Goal: Task Accomplishment & Management: Complete application form

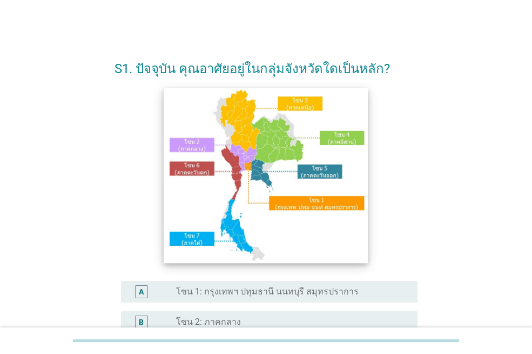
scroll to position [54, 0]
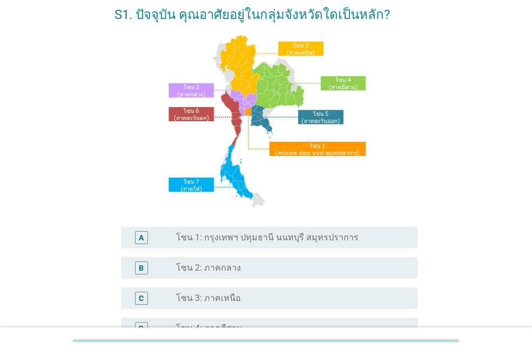
click at [314, 228] on div "A radio_button_unchecked โซน 1: กรุงเทพฯ ปทุมธานี นนทบุรี สมุทรปราการ" at bounding box center [269, 237] width 297 height 22
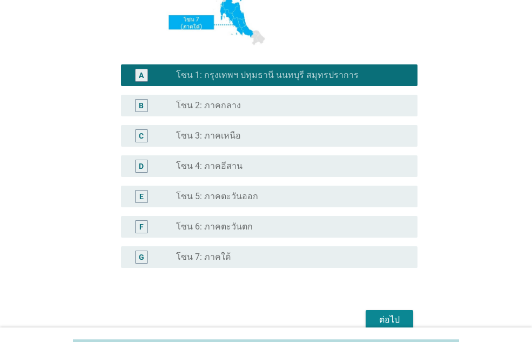
scroll to position [270, 0]
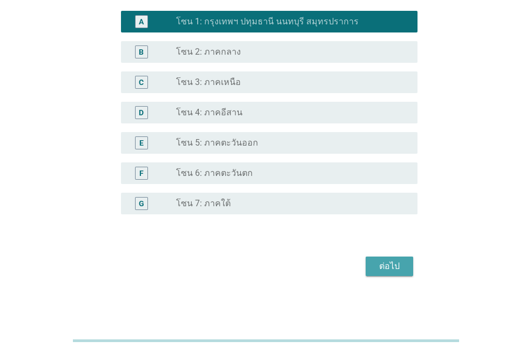
click at [379, 274] on button "ต่อไป" at bounding box center [390, 265] width 48 height 19
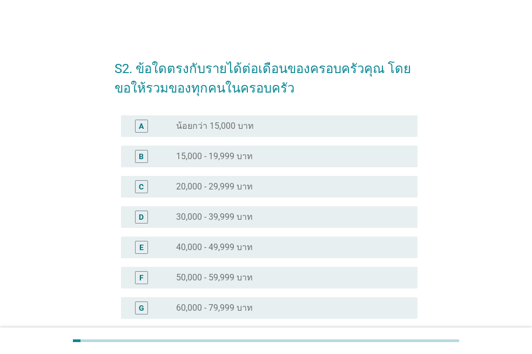
scroll to position [162, 0]
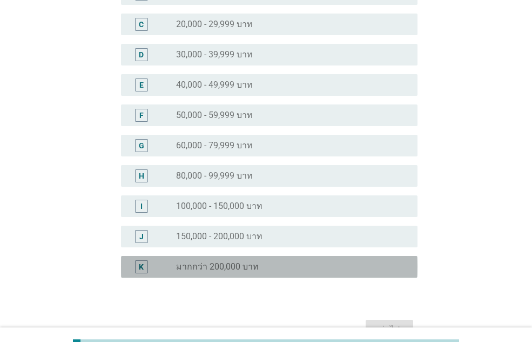
click at [354, 269] on div "radio_button_unchecked มากกว่า 200,000 บาท" at bounding box center [288, 266] width 224 height 11
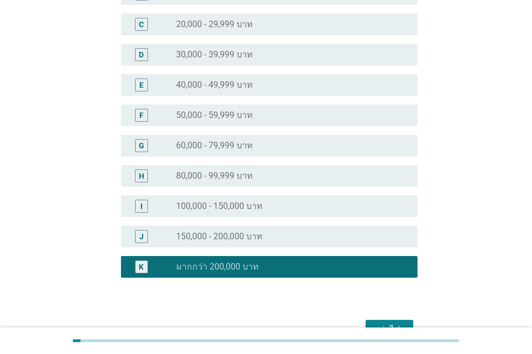
scroll to position [225, 0]
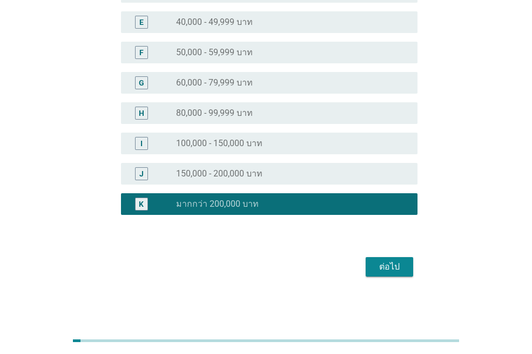
click at [386, 269] on div "ต่อไป" at bounding box center [390, 266] width 30 height 13
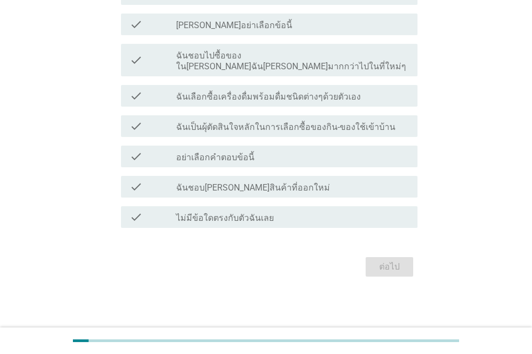
scroll to position [0, 0]
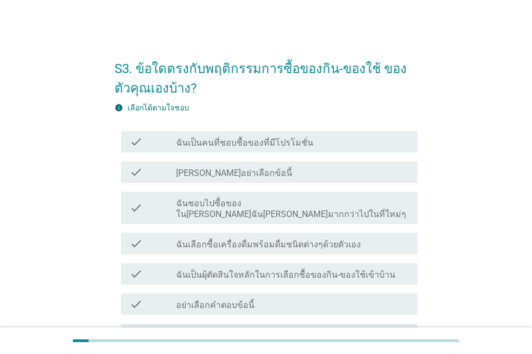
click at [319, 139] on div "check_box_outline_blank ฉันเป็นคนที่ชอบซื้อของที่มีโปรโมชั่น" at bounding box center [292, 141] width 233 height 13
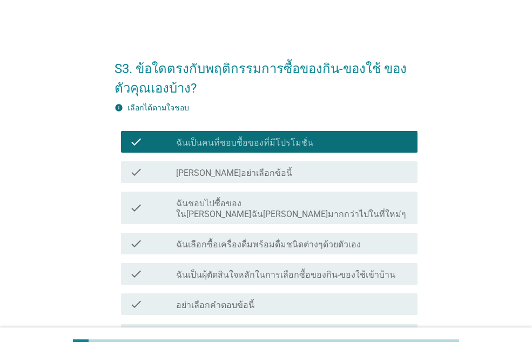
scroll to position [137, 0]
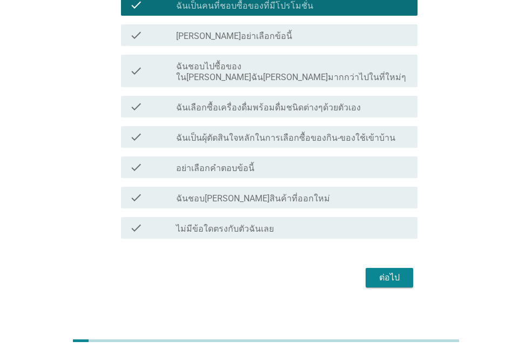
click at [397, 271] on div "ต่อไป" at bounding box center [390, 277] width 30 height 13
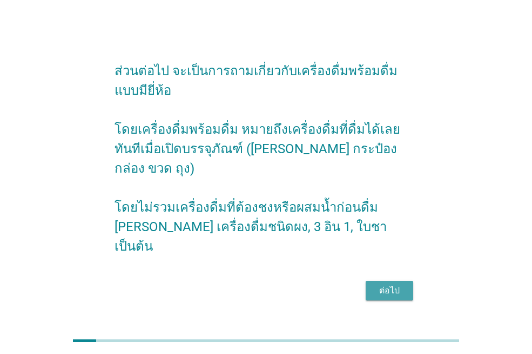
click at [388, 284] on div "ต่อไป" at bounding box center [390, 290] width 30 height 13
click at [388, 277] on div "ต่อไป" at bounding box center [266, 290] width 303 height 26
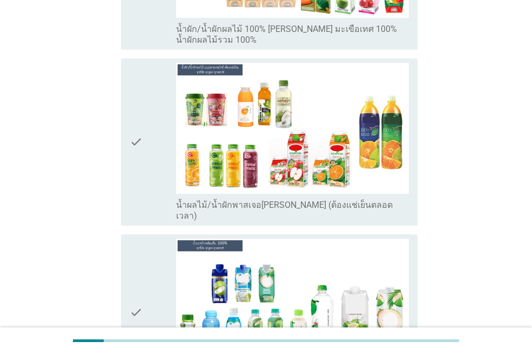
scroll to position [2324, 0]
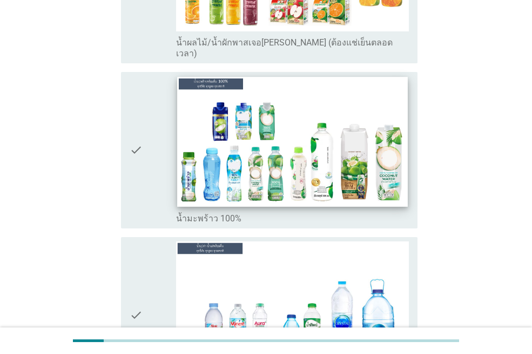
click at [268, 150] on img at bounding box center [292, 142] width 230 height 130
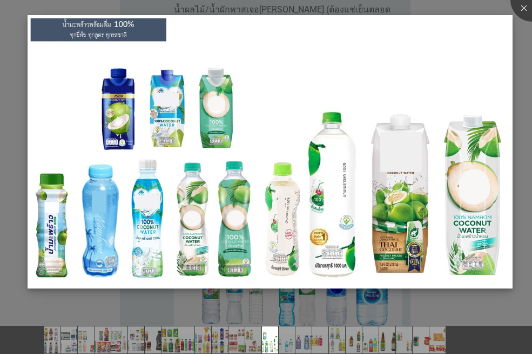
scroll to position [2432, 0]
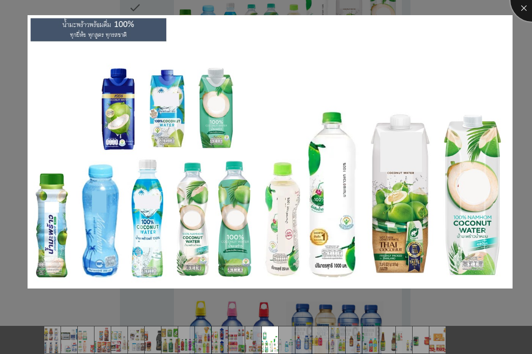
click at [528, 8] on div at bounding box center [532, -1] width 43 height 43
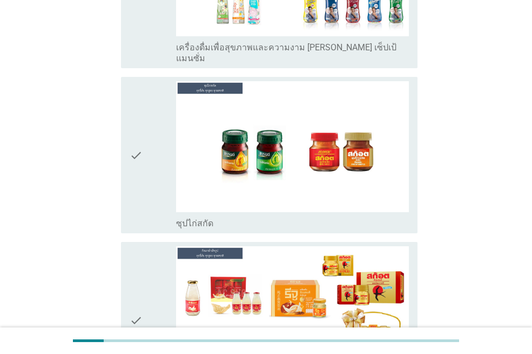
scroll to position [3771, 0]
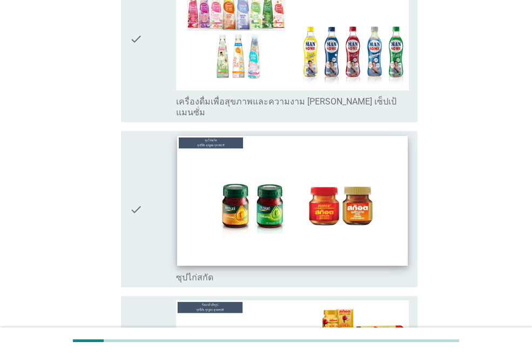
click at [326, 148] on img at bounding box center [292, 201] width 230 height 130
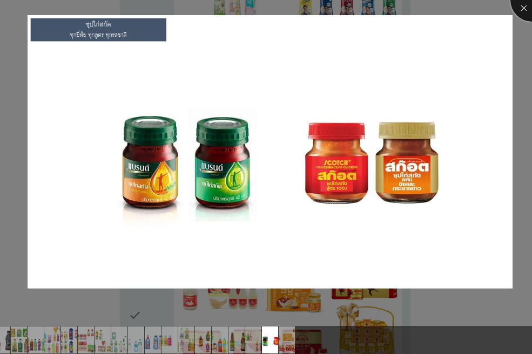
click at [517, 10] on div at bounding box center [532, -1] width 43 height 43
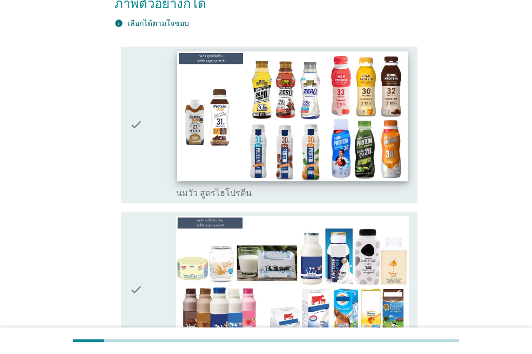
scroll to position [270, 0]
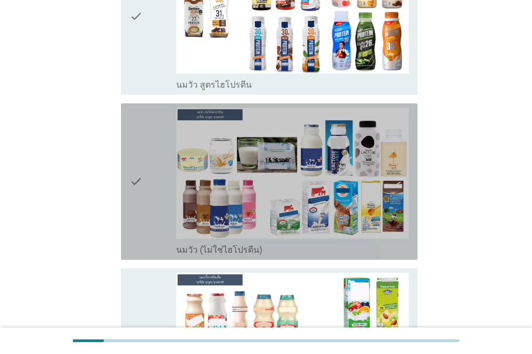
click at [196, 244] on label "นมวัว (ไม่ใช่ไฮโปรตีน)" at bounding box center [219, 249] width 86 height 11
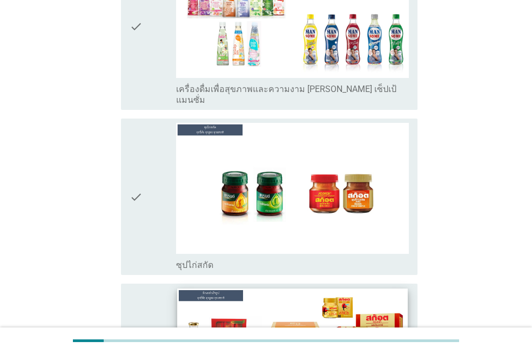
scroll to position [3892, 0]
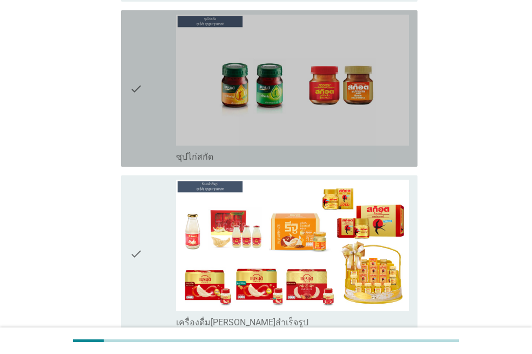
click at [204, 151] on label "ซุปไก่สกัด" at bounding box center [194, 156] width 37 height 11
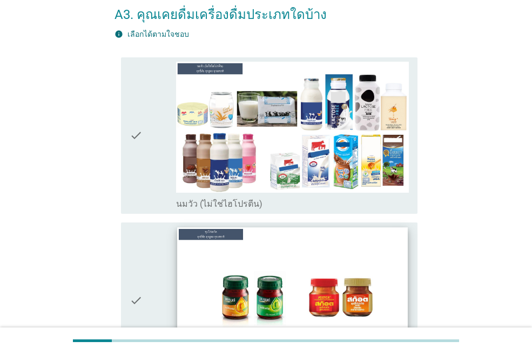
scroll to position [162, 0]
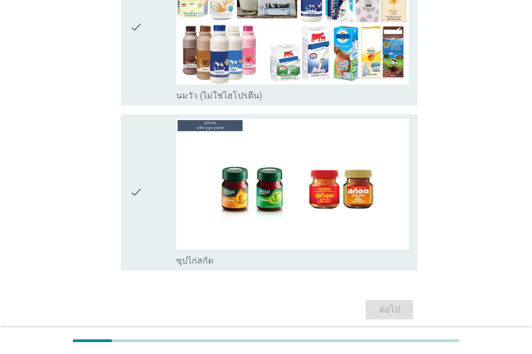
click at [203, 262] on label "ซุปไก่สกัด" at bounding box center [194, 260] width 37 height 11
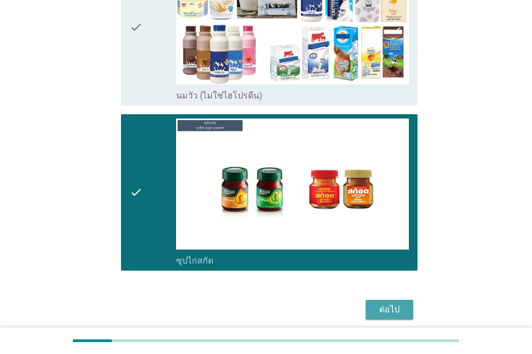
click at [381, 304] on div "ต่อไป" at bounding box center [390, 309] width 30 height 13
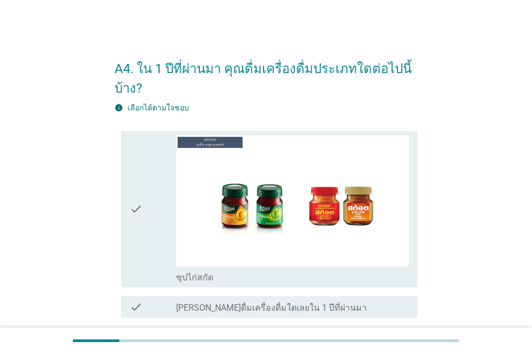
scroll to position [90, 0]
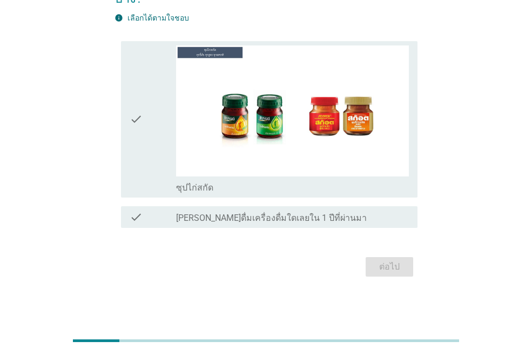
click at [208, 188] on label "ซุปไก่สกัด" at bounding box center [194, 187] width 37 height 11
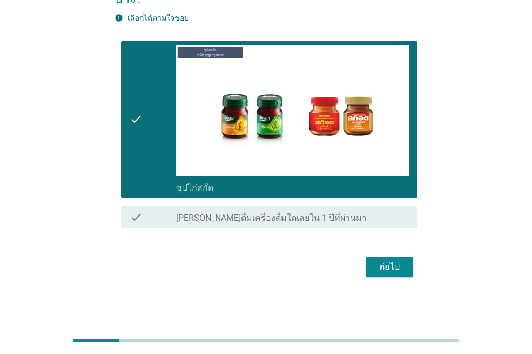
click at [392, 267] on div "ต่อไป" at bounding box center [390, 266] width 30 height 13
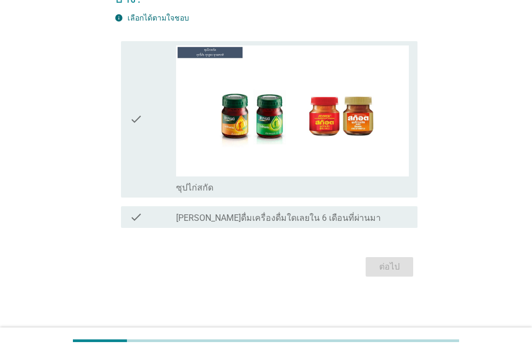
scroll to position [0, 0]
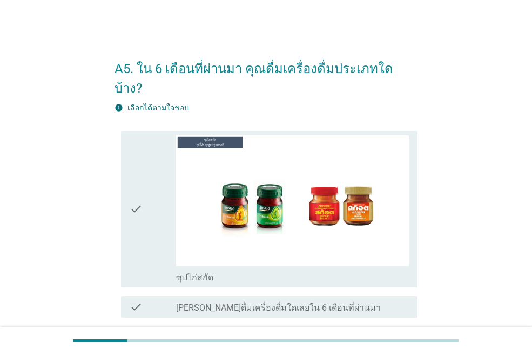
click at [216, 270] on div "check_box_outline_blank ซุปไก่สกัด" at bounding box center [292, 276] width 233 height 13
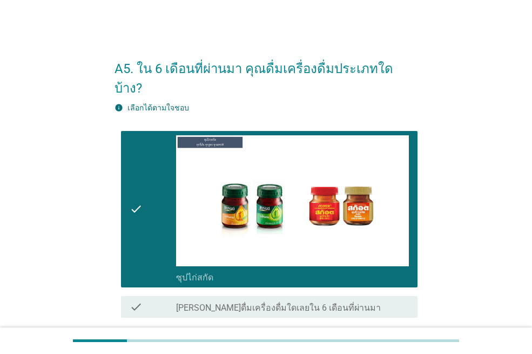
scroll to position [70, 0]
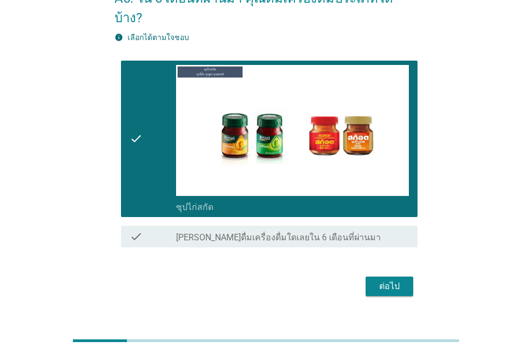
click at [390, 279] on div "ต่อไป" at bounding box center [390, 285] width 30 height 13
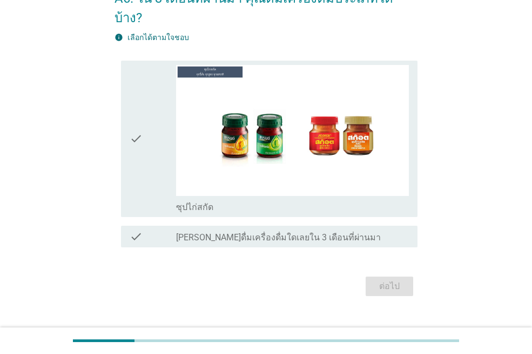
scroll to position [0, 0]
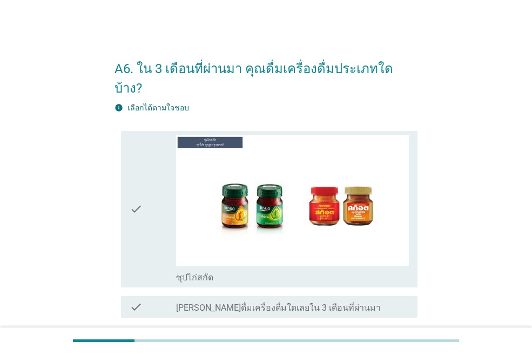
click at [181, 272] on label "ซุปไก่สกัด" at bounding box center [194, 277] width 37 height 11
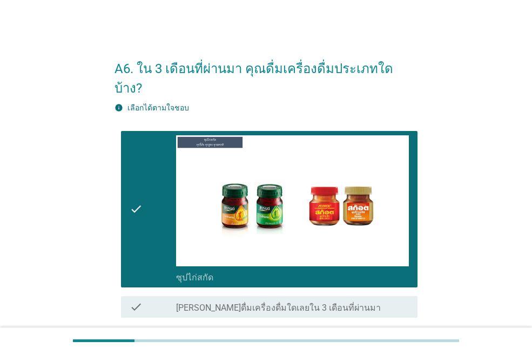
scroll to position [54, 0]
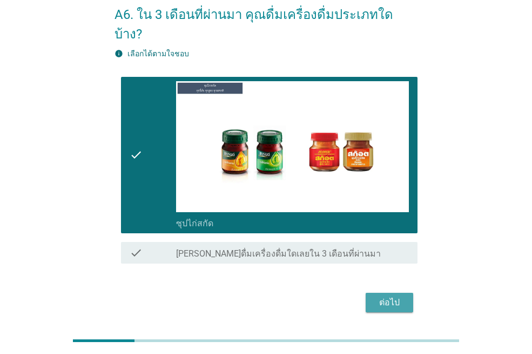
click at [398, 296] on div "ต่อไป" at bounding box center [390, 302] width 30 height 13
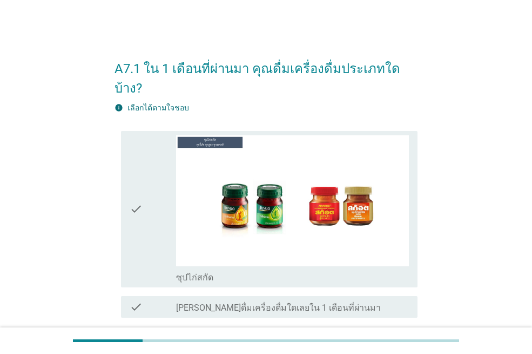
click at [191, 272] on label "ซุปไก่สกัด" at bounding box center [194, 277] width 37 height 11
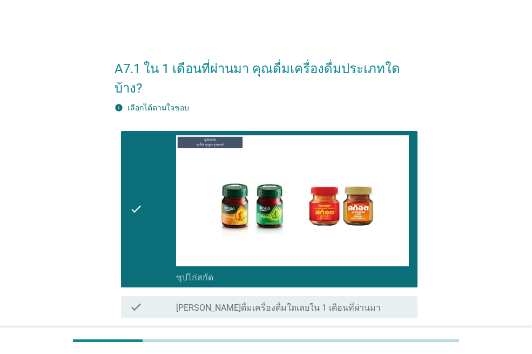
scroll to position [54, 0]
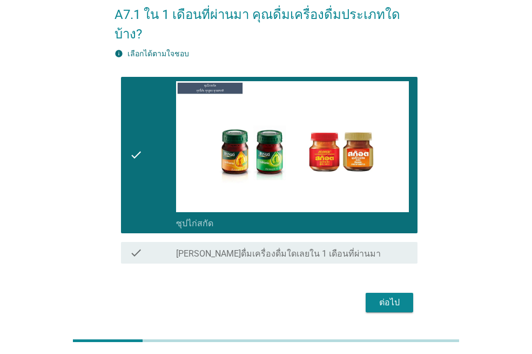
click at [379, 296] on div "ต่อไป" at bounding box center [390, 302] width 30 height 13
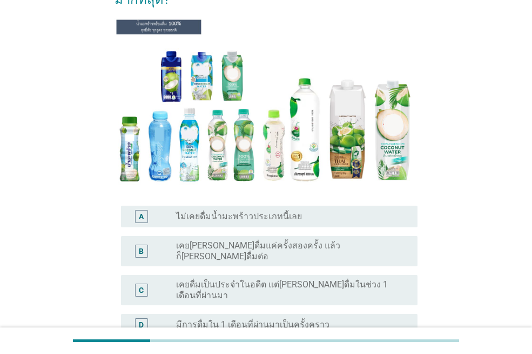
scroll to position [242, 0]
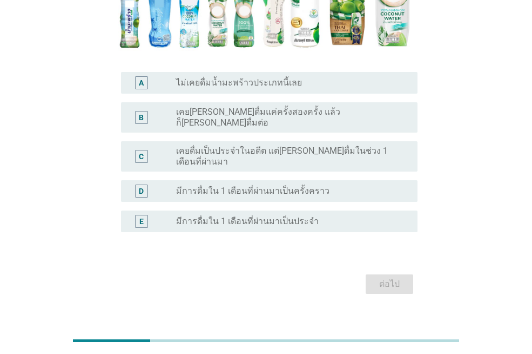
click at [331, 216] on div "radio_button_unchecked มีการดื่มใน 1 เดือนที่ผ่านมาเป็นประจำ" at bounding box center [288, 221] width 224 height 11
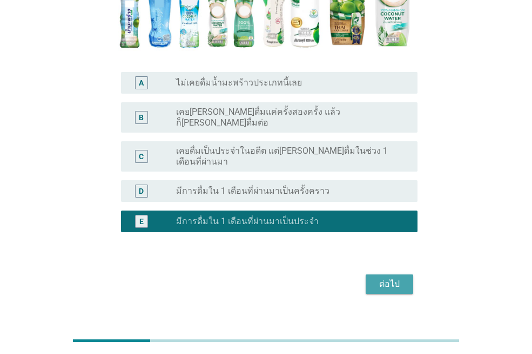
click at [396, 277] on div "ต่อไป" at bounding box center [390, 283] width 30 height 13
click at [396, 271] on div "ต่อไป" at bounding box center [266, 284] width 303 height 26
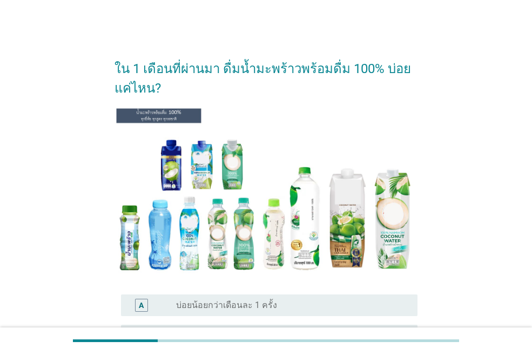
scroll to position [108, 0]
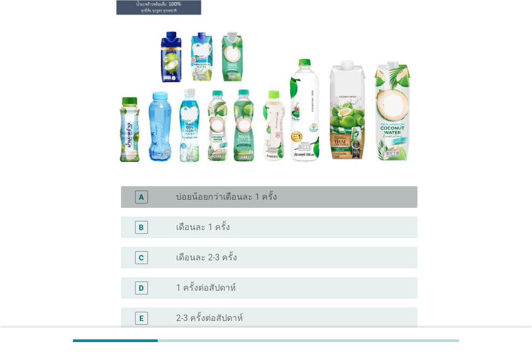
click at [283, 193] on div "radio_button_unchecked บ่อยน้อยกว่าเดือนละ 1 ครั้ง" at bounding box center [288, 196] width 224 height 11
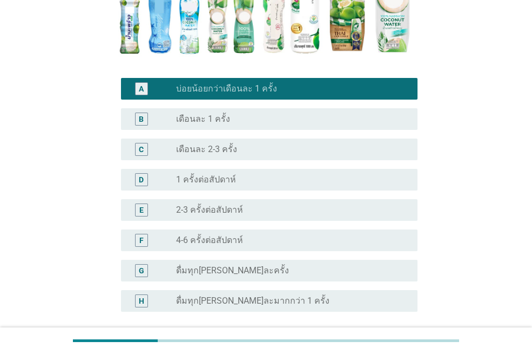
scroll to position [313, 0]
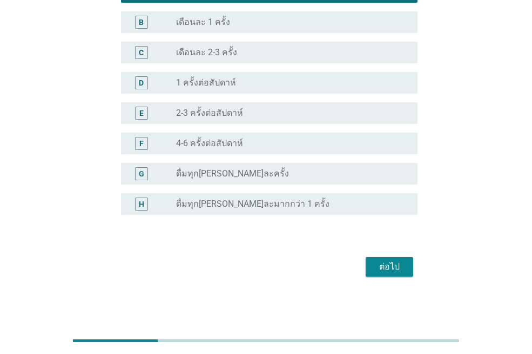
click at [384, 265] on div "ต่อไป" at bounding box center [390, 266] width 30 height 13
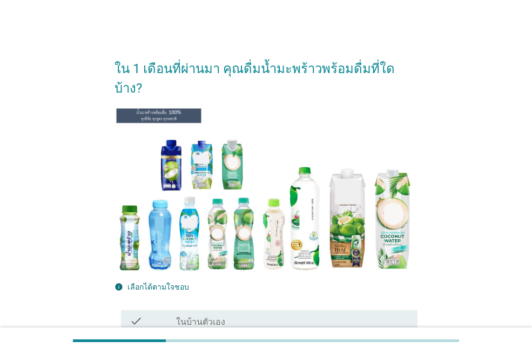
scroll to position [108, 0]
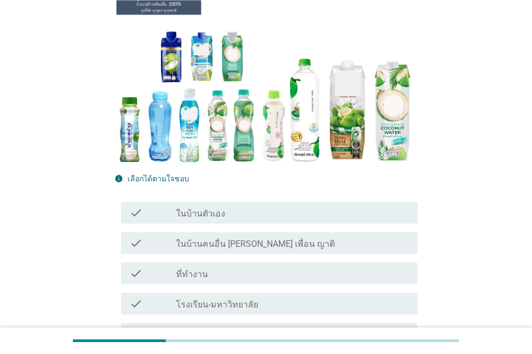
click at [289, 206] on div "check_box_outline_blank ในบ้านตัวเอง" at bounding box center [292, 212] width 233 height 13
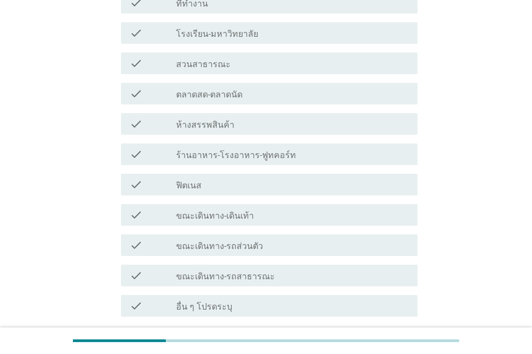
scroll to position [448, 0]
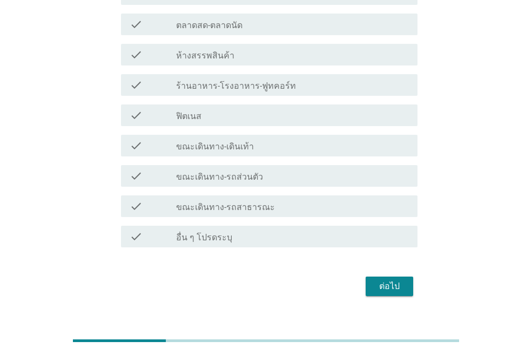
click at [388, 279] on div "ต่อไป" at bounding box center [390, 285] width 30 height 13
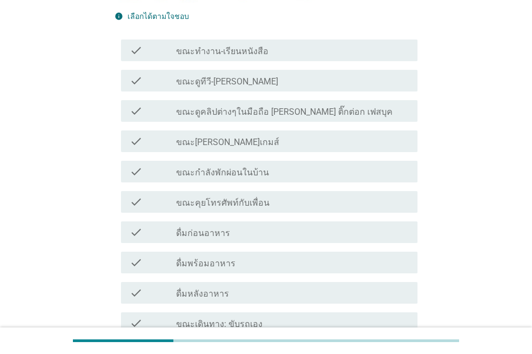
scroll to position [378, 0]
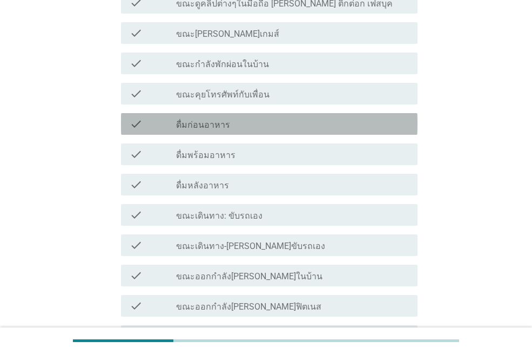
click at [274, 129] on div "check_box_outline_blank ดื่มก่อนอาหาร" at bounding box center [292, 123] width 233 height 13
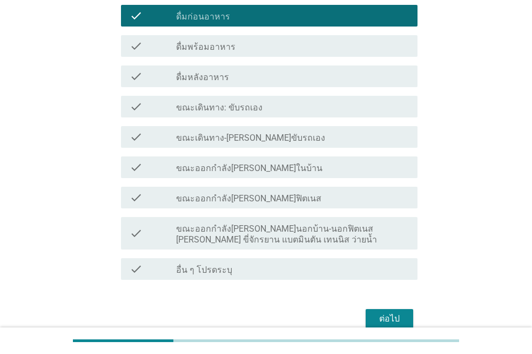
scroll to position [538, 0]
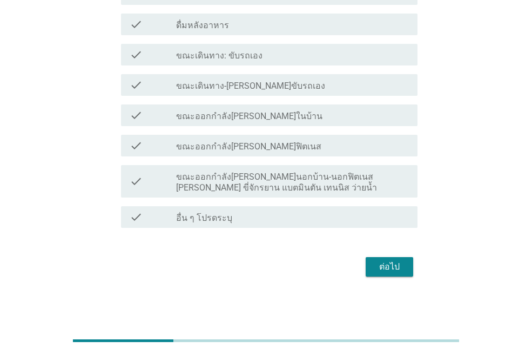
click at [392, 263] on div "ต่อไป" at bounding box center [390, 266] width 30 height 13
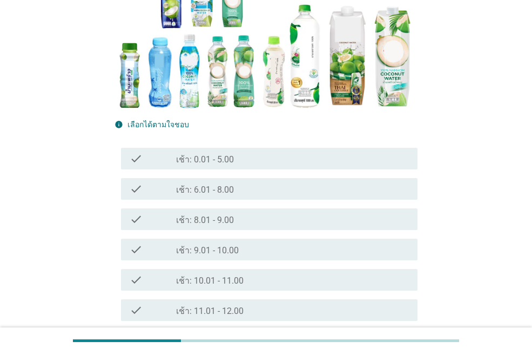
scroll to position [270, 0]
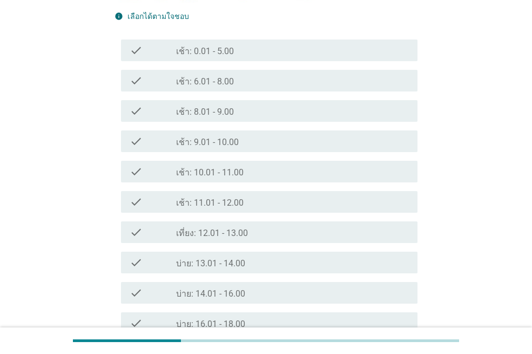
click at [311, 259] on div "check_box_outline_blank บ่าย: 13.01 - 14.00" at bounding box center [292, 262] width 233 height 13
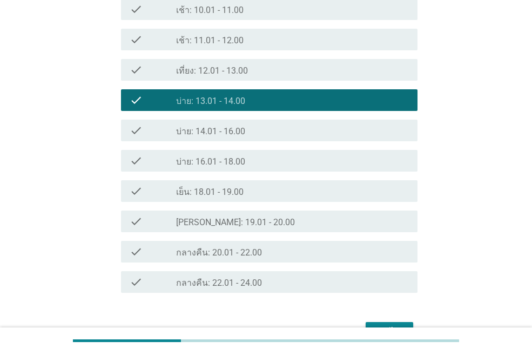
scroll to position [486, 0]
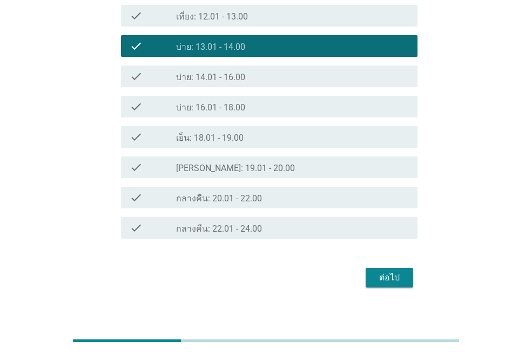
click at [386, 279] on div "ต่อไป" at bounding box center [390, 277] width 30 height 13
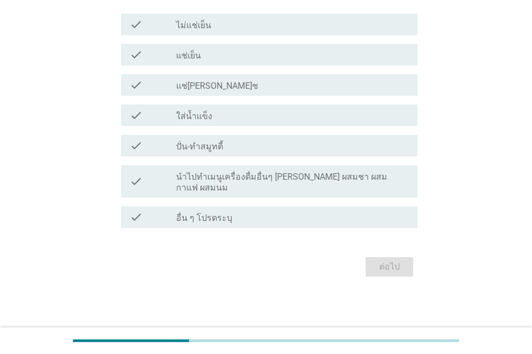
scroll to position [0, 0]
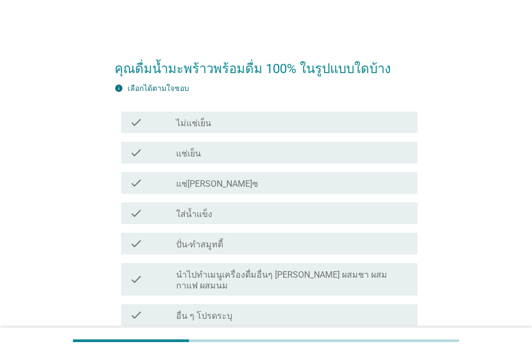
click at [257, 168] on div "check check_box_outline_blank แช่[PERSON_NAME]ซ" at bounding box center [266, 183] width 303 height 30
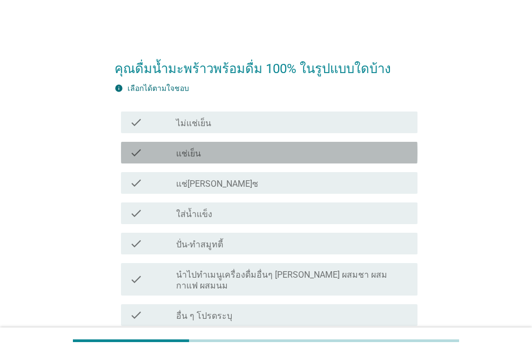
click at [259, 154] on div "check_box_outline_blank แช่เย็น" at bounding box center [292, 152] width 233 height 13
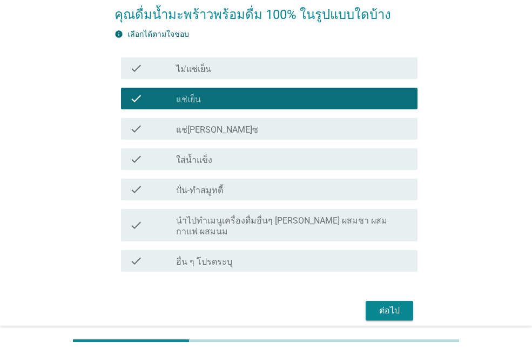
scroll to position [87, 0]
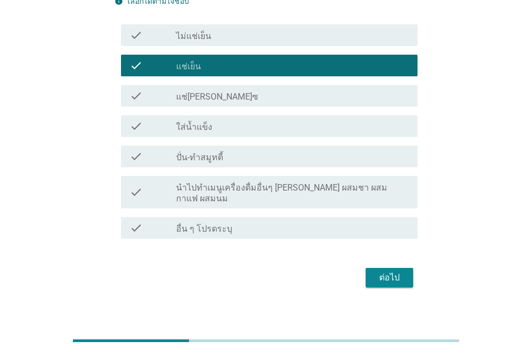
click at [397, 271] on div "ต่อไป" at bounding box center [390, 277] width 30 height 13
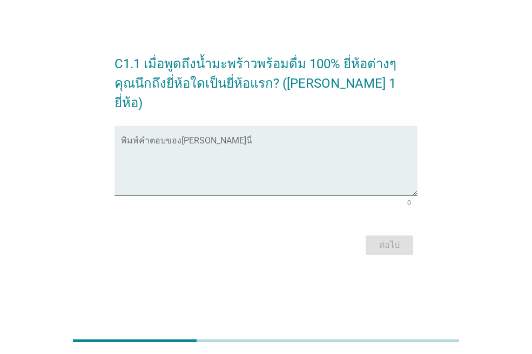
scroll to position [0, 0]
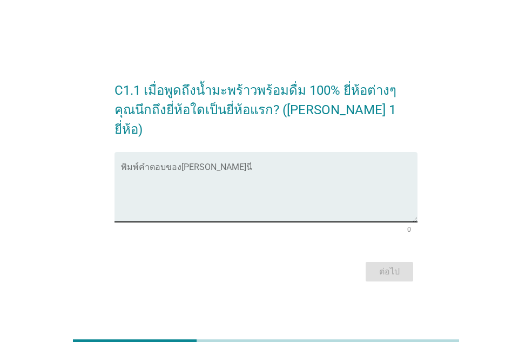
click at [240, 199] on textarea "พิมพ์คำตอบของคุณ ที่นี่" at bounding box center [269, 193] width 297 height 57
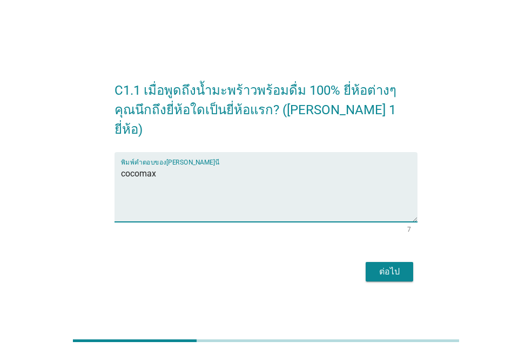
type textarea "cocomax"
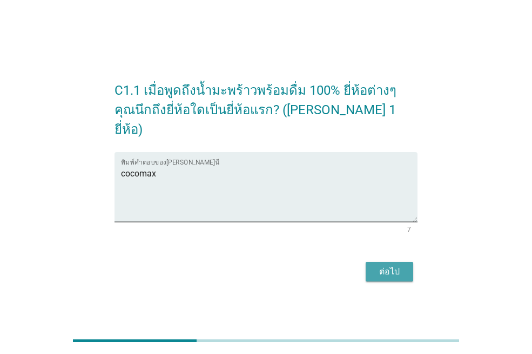
click at [393, 265] on div "ต่อไป" at bounding box center [390, 271] width 30 height 13
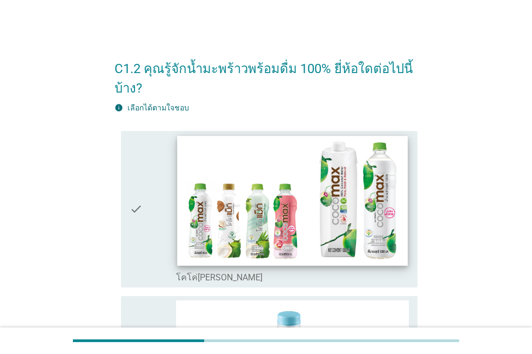
click at [334, 210] on img at bounding box center [292, 201] width 230 height 130
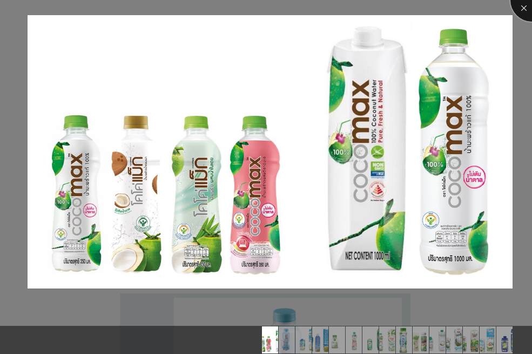
click at [523, 14] on div at bounding box center [532, -1] width 43 height 43
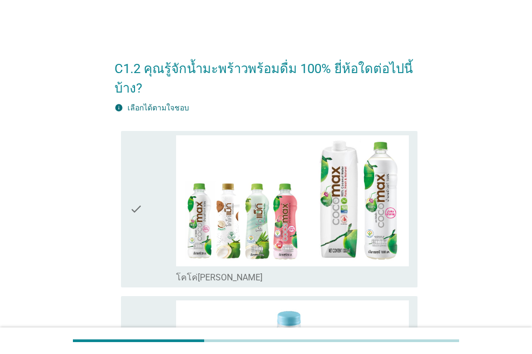
click at [206, 275] on label "โคโค่[PERSON_NAME]" at bounding box center [219, 277] width 86 height 11
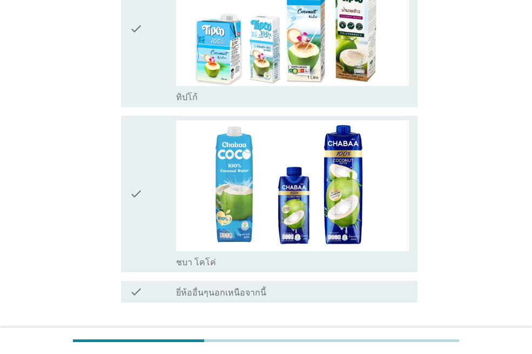
scroll to position [2399, 0]
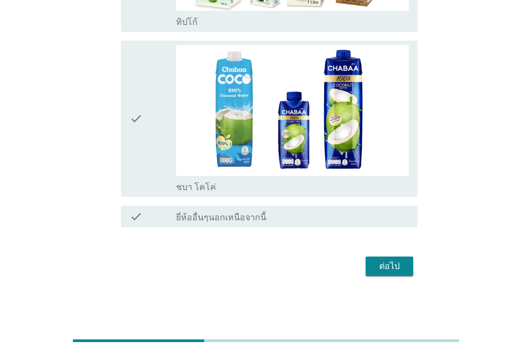
click at [393, 266] on div "ต่อไป" at bounding box center [390, 265] width 30 height 13
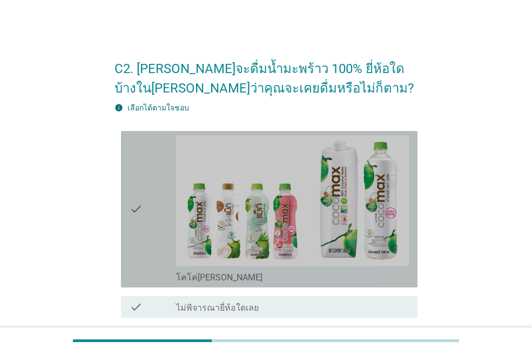
click at [202, 278] on label "โคโค่[PERSON_NAME]" at bounding box center [219, 277] width 86 height 11
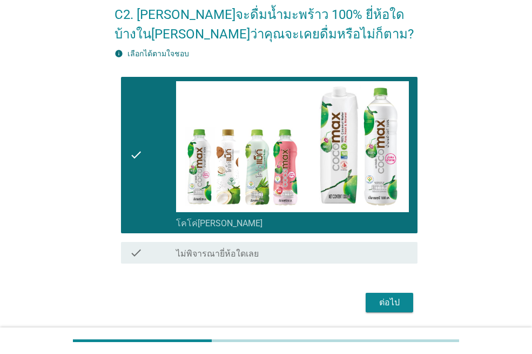
scroll to position [90, 0]
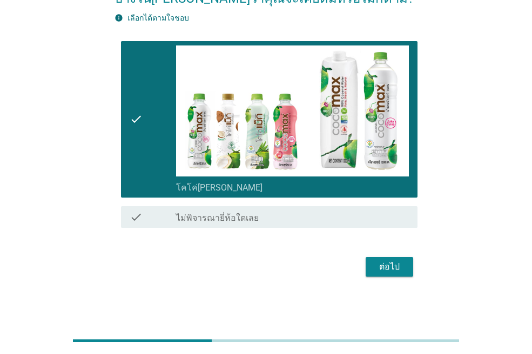
click at [386, 264] on div "ต่อไป" at bounding box center [390, 266] width 30 height 13
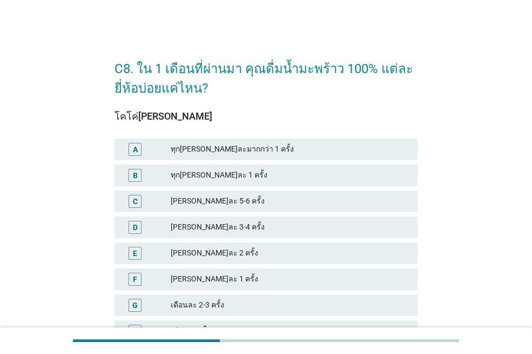
scroll to position [108, 0]
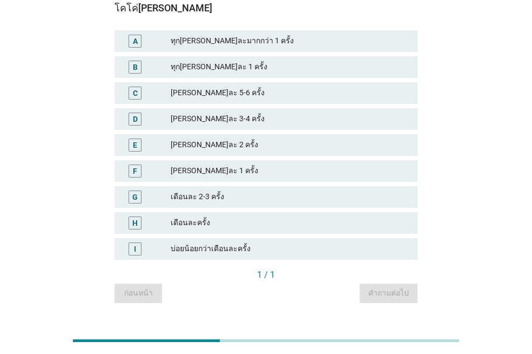
click at [316, 251] on div "บ่อยน้อยกว่าเดือนละครั้ง" at bounding box center [290, 248] width 238 height 13
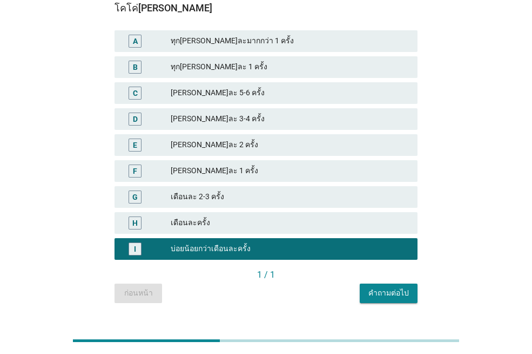
click at [381, 295] on div "คำถามต่อไป" at bounding box center [389, 292] width 41 height 11
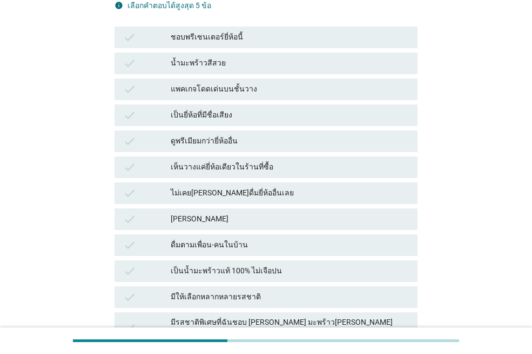
scroll to position [0, 0]
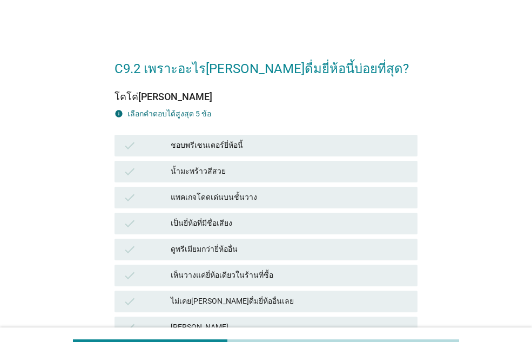
click at [325, 197] on div "แพคเกจโดดเด่นบนชั้นวาง" at bounding box center [290, 197] width 238 height 13
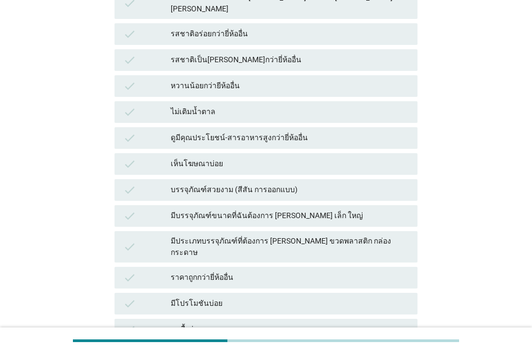
scroll to position [532, 0]
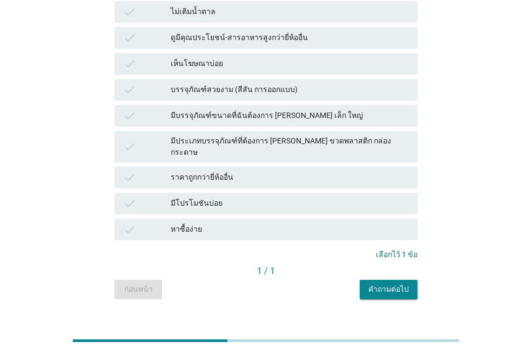
click at [390, 283] on div "คำถามต่อไป" at bounding box center [389, 288] width 41 height 11
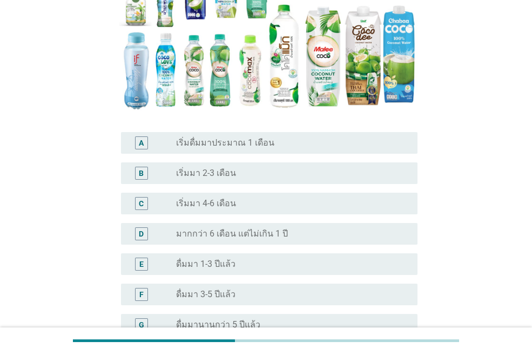
scroll to position [283, 0]
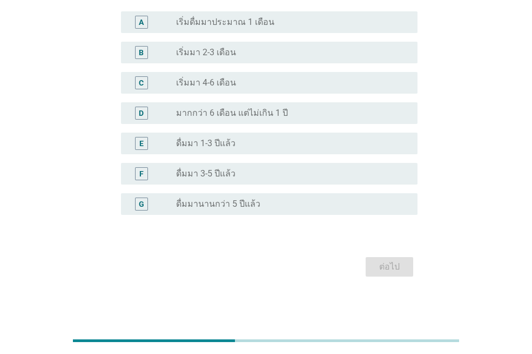
click at [292, 198] on div "radio_button_unchecked ดื่มมานานกว่า 5 ปีแล้ว" at bounding box center [288, 203] width 224 height 11
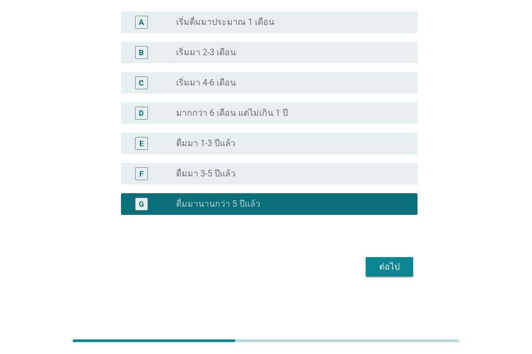
click at [386, 268] on div "ต่อไป" at bounding box center [390, 266] width 30 height 13
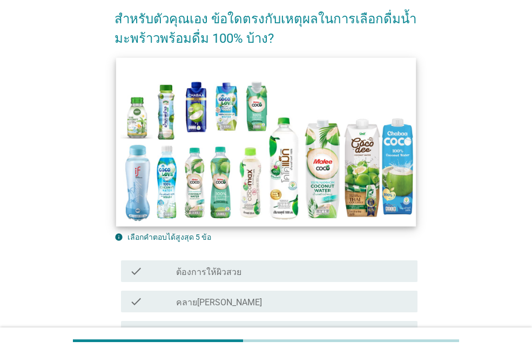
scroll to position [216, 0]
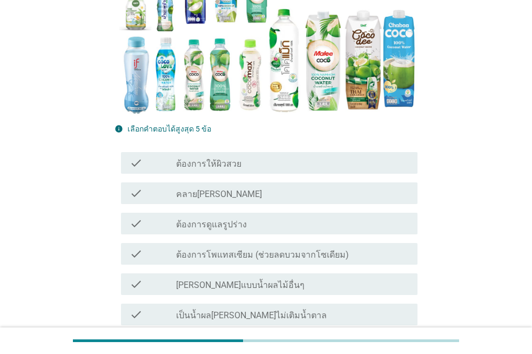
click at [296, 161] on div "check_box_outline_blank ต้องการให้ผิวสวย" at bounding box center [292, 162] width 233 height 13
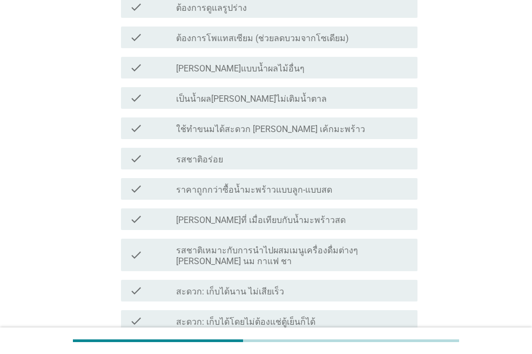
scroll to position [486, 0]
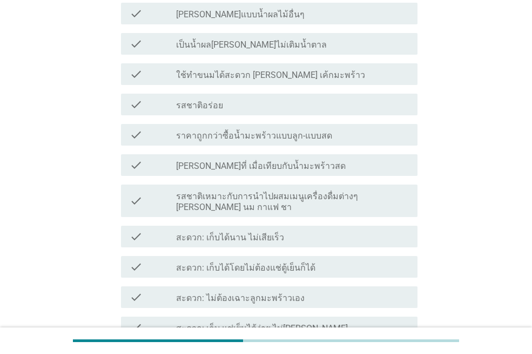
click at [324, 134] on div "check_box_outline_blank ราคาถูกกว่าซื้อน้ำมะพร้าวแบบลูก-แบบสด" at bounding box center [292, 134] width 233 height 13
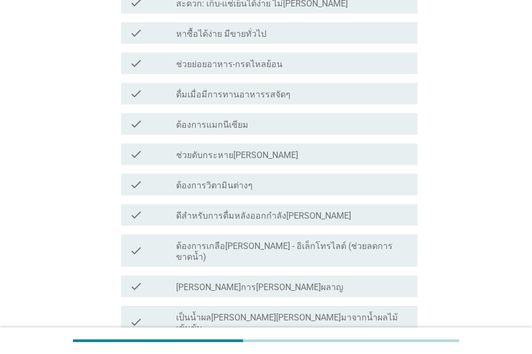
scroll to position [965, 0]
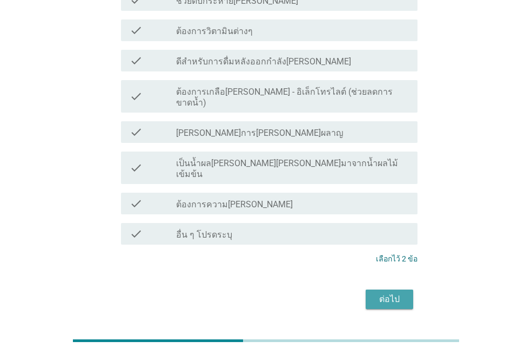
click at [389, 292] on div "ต่อไป" at bounding box center [390, 298] width 30 height 13
click at [389, 286] on div "ต่อไป" at bounding box center [266, 299] width 303 height 26
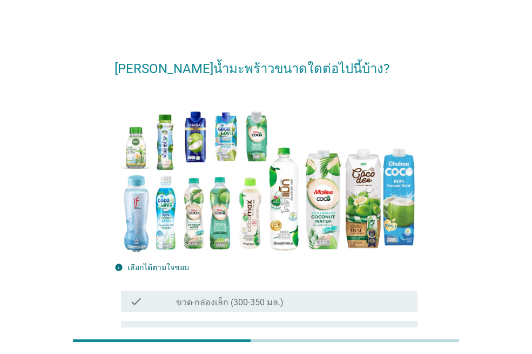
scroll to position [115, 0]
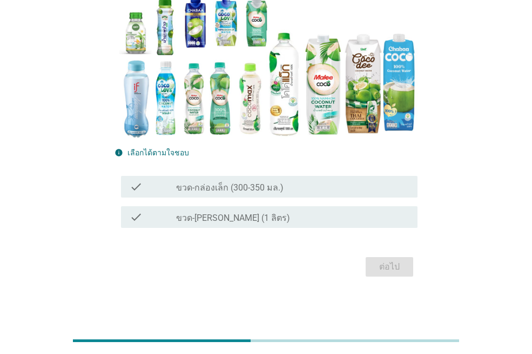
click at [350, 223] on div "check check_box_outline_blank ขวด-[PERSON_NAME] (1 ลิตร)" at bounding box center [269, 217] width 297 height 22
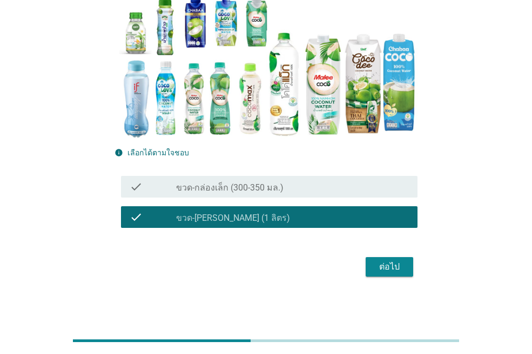
click at [319, 187] on div "check_box_outline_blank ขวด-กล่องเล็ก (300-350 มล.)" at bounding box center [292, 186] width 233 height 13
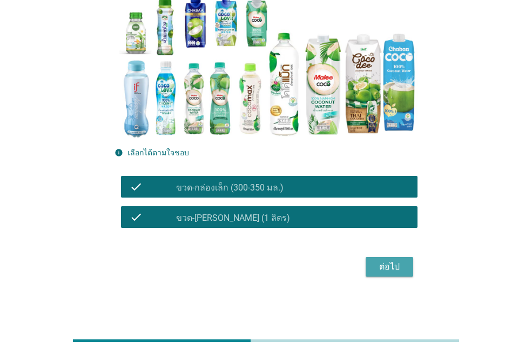
click at [386, 258] on button "ต่อไป" at bounding box center [390, 266] width 48 height 19
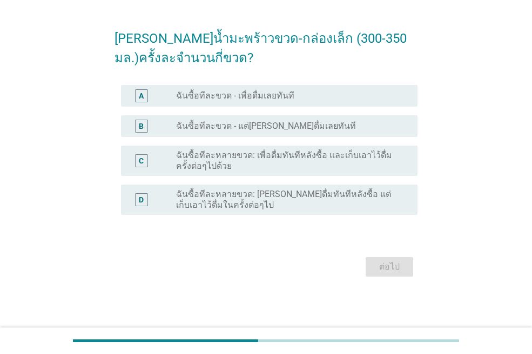
scroll to position [0, 0]
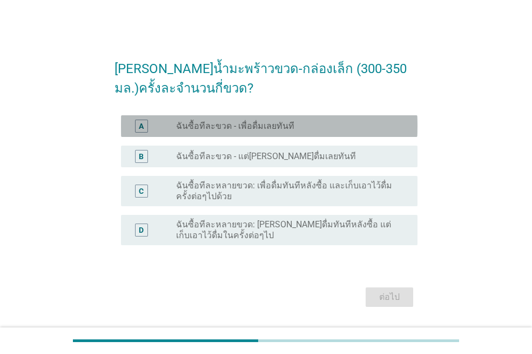
click at [296, 125] on div "radio_button_unchecked ฉันซื้อทีละขวด - เพื่อดื่มเลยทันที" at bounding box center [288, 126] width 224 height 11
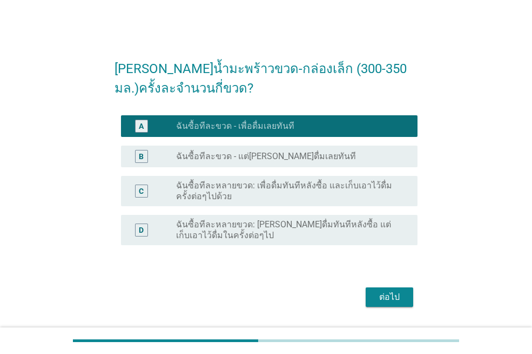
click at [385, 293] on div "ต่อไป" at bounding box center [390, 296] width 30 height 13
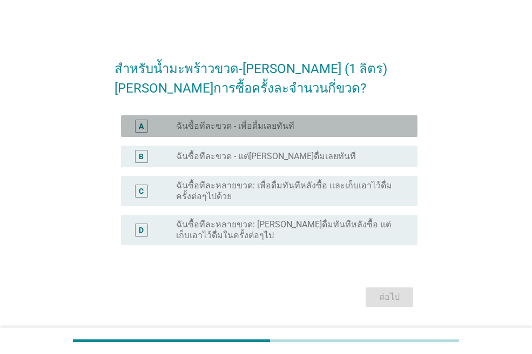
click at [306, 132] on div "A radio_button_unchecked ฉันซื้อทีละขวด - เพื่อดื่มเลยทันที" at bounding box center [269, 126] width 297 height 22
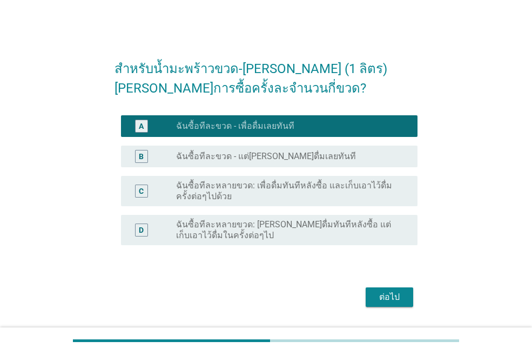
click at [384, 293] on div "ต่อไป" at bounding box center [390, 296] width 30 height 13
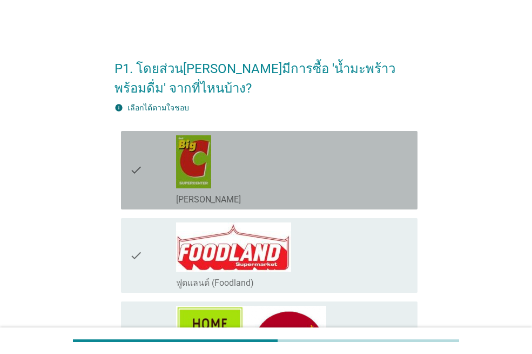
click at [286, 189] on div "check_box_outline_blank [PERSON_NAME]" at bounding box center [292, 170] width 233 height 70
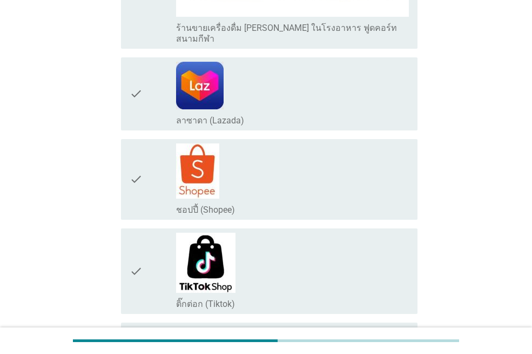
scroll to position [2127, 0]
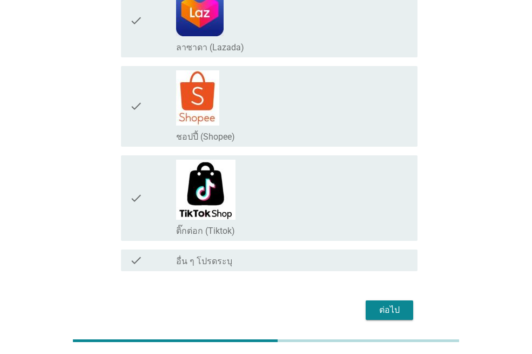
click at [399, 303] on div "ต่อไป" at bounding box center [390, 309] width 30 height 13
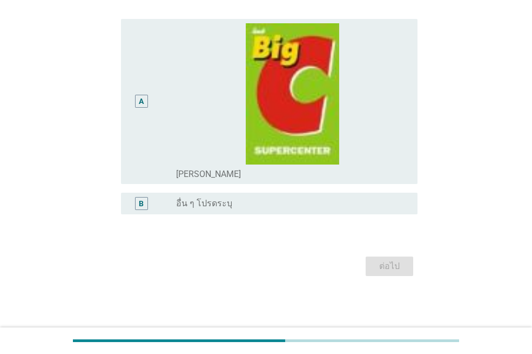
scroll to position [0, 0]
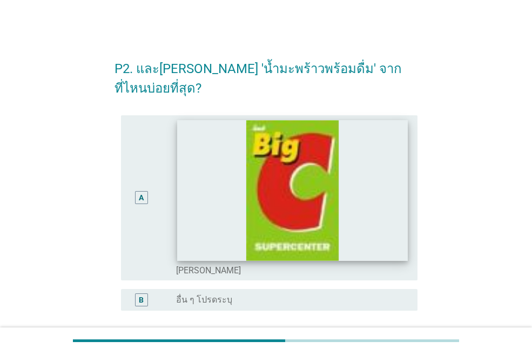
click at [327, 225] on img at bounding box center [292, 190] width 230 height 140
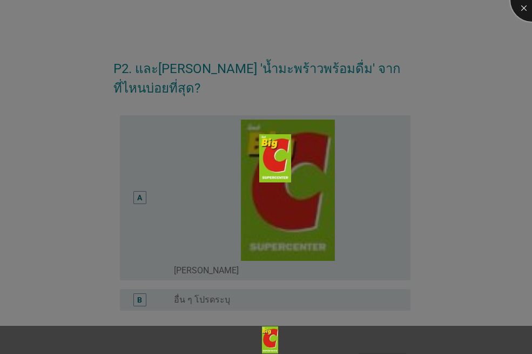
click at [527, 4] on div at bounding box center [532, -1] width 43 height 43
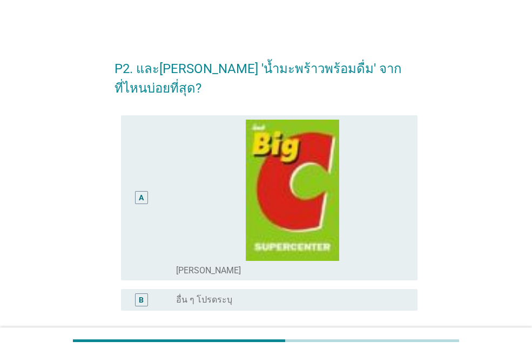
click at [183, 265] on label "[PERSON_NAME]" at bounding box center [208, 270] width 65 height 11
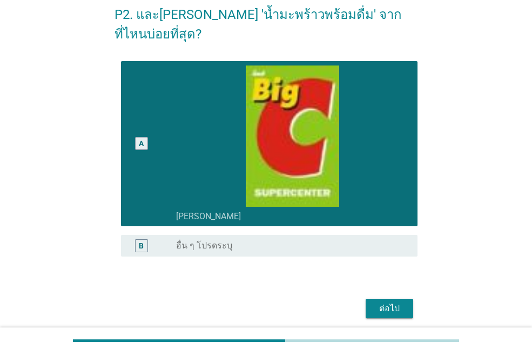
scroll to position [77, 0]
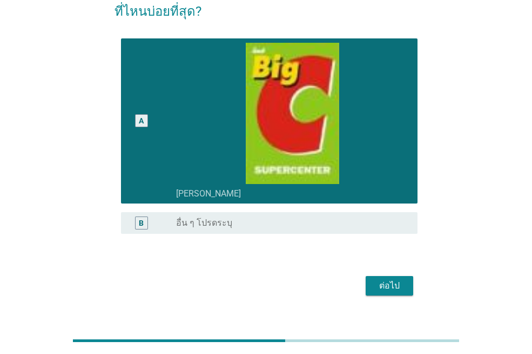
click at [383, 279] on div "ต่อไป" at bounding box center [390, 285] width 30 height 13
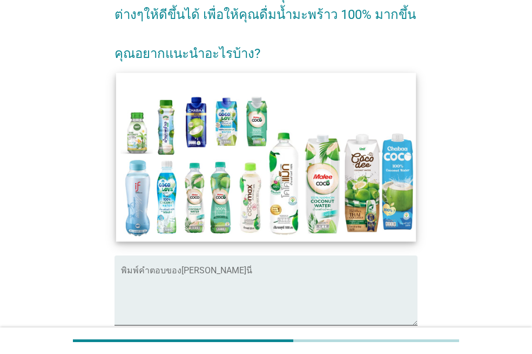
scroll to position [201, 0]
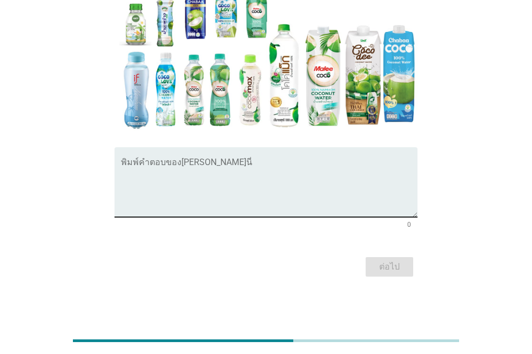
click at [214, 182] on textarea "พิมพ์คำตอบของคุณ ที่นี่" at bounding box center [269, 188] width 297 height 57
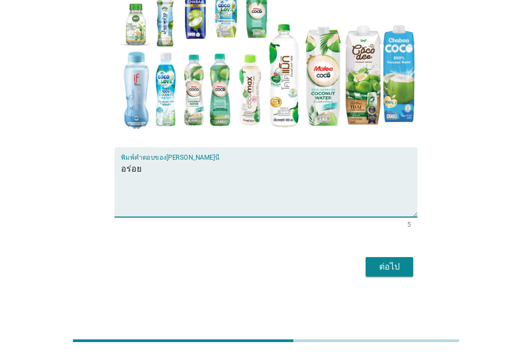
type textarea "อร่อย"
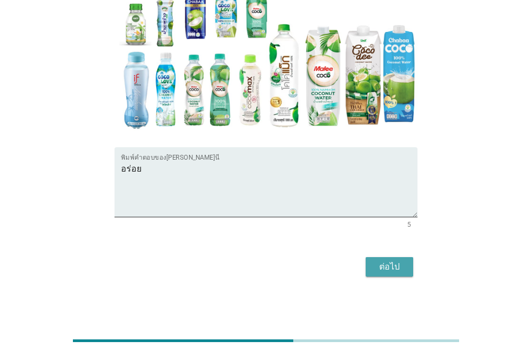
click at [393, 265] on div "ต่อไป" at bounding box center [390, 266] width 30 height 13
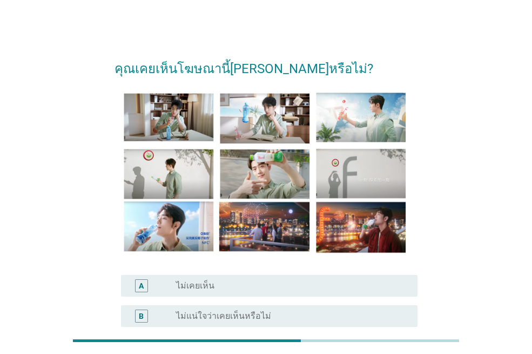
scroll to position [108, 0]
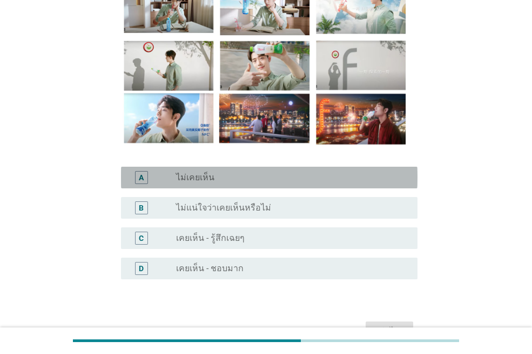
click at [323, 172] on div "radio_button_unchecked ไม่เคยเห็น" at bounding box center [288, 177] width 224 height 11
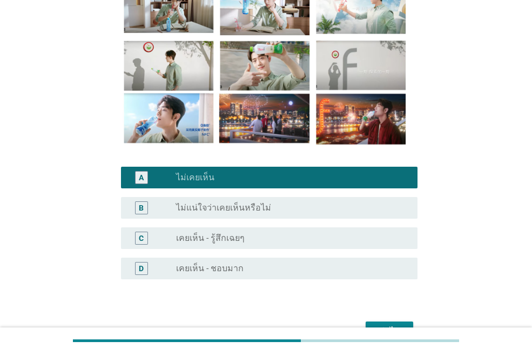
scroll to position [162, 0]
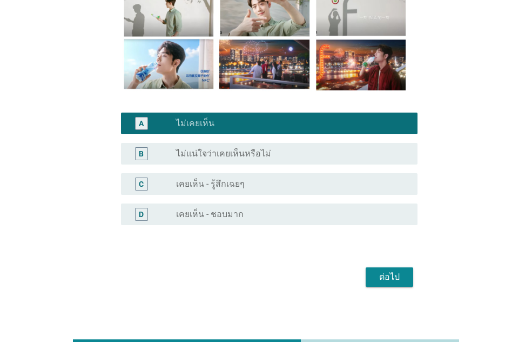
click at [390, 272] on div "ต่อไป" at bounding box center [390, 276] width 30 height 13
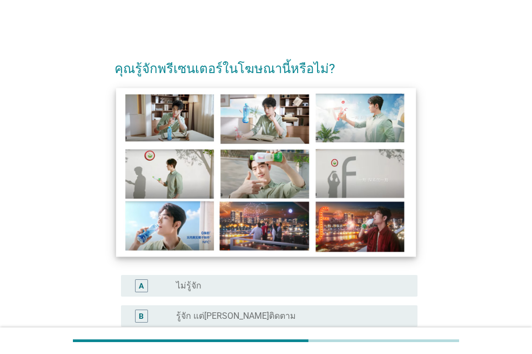
scroll to position [108, 0]
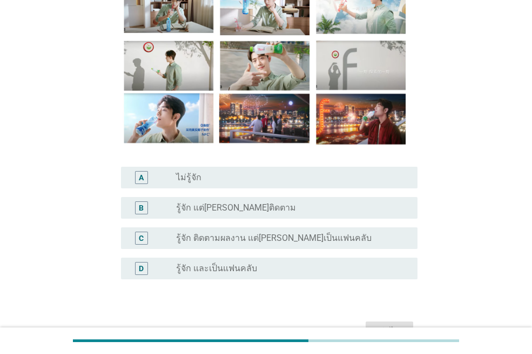
click at [298, 176] on div "radio_button_unchecked ไม่รู้จัก" at bounding box center [288, 177] width 224 height 11
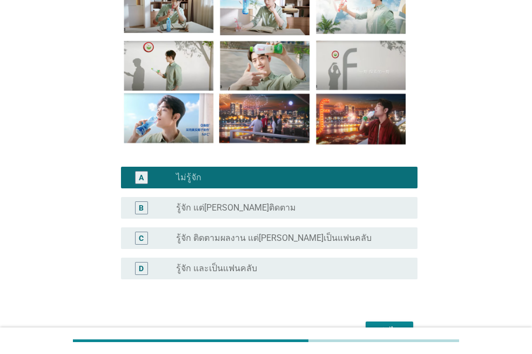
scroll to position [172, 0]
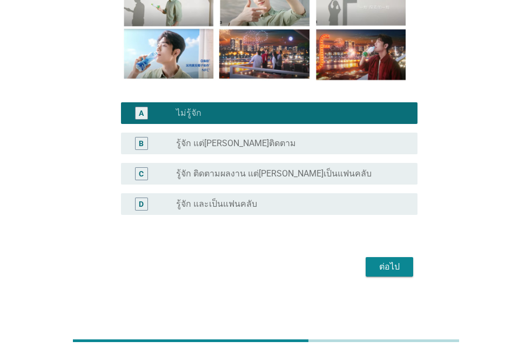
click at [388, 274] on button "ต่อไป" at bounding box center [390, 266] width 48 height 19
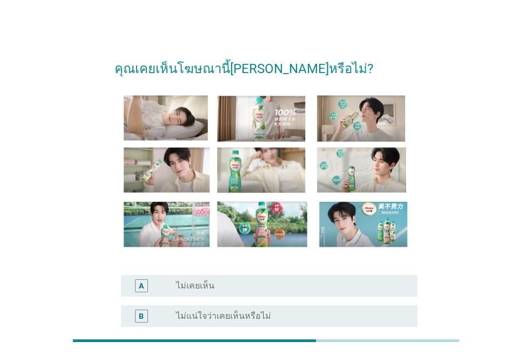
click at [363, 277] on div "A radio_button_unchecked ไม่เคยเห็น" at bounding box center [269, 286] width 297 height 22
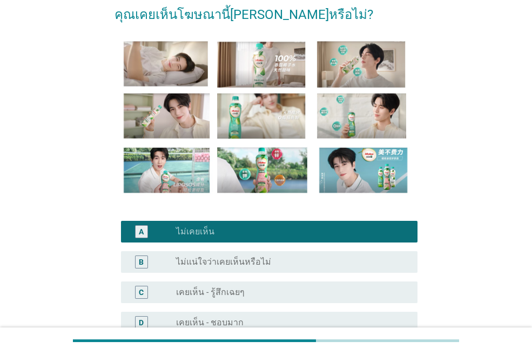
scroll to position [172, 0]
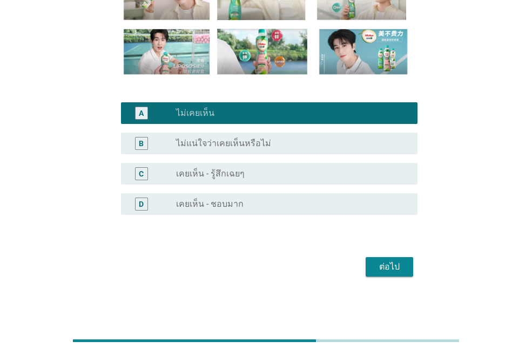
click at [401, 268] on div "ต่อไป" at bounding box center [390, 266] width 30 height 13
click at [401, 268] on div "ต่อไป" at bounding box center [266, 267] width 303 height 26
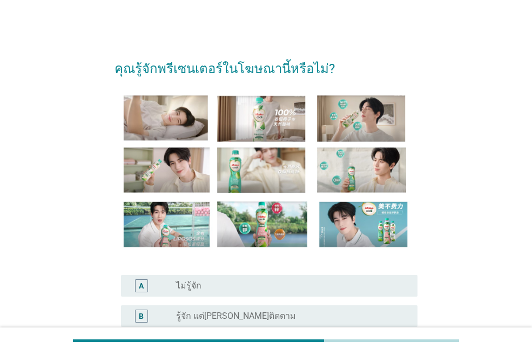
click at [361, 271] on div "A radio_button_unchecked ไม่รู้จัก" at bounding box center [266, 285] width 303 height 30
click at [360, 271] on div "A radio_button_unchecked ไม่รู้จัก" at bounding box center [266, 285] width 303 height 30
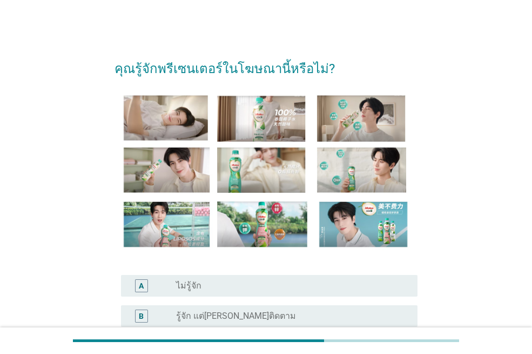
click at [346, 278] on div "A radio_button_unchecked ไม่รู้จัก" at bounding box center [269, 286] width 297 height 22
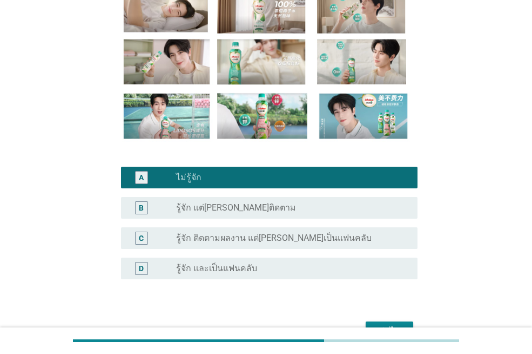
scroll to position [172, 0]
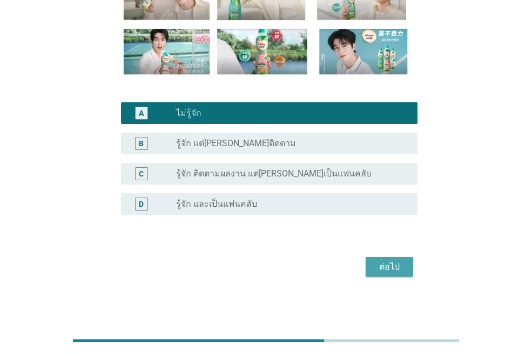
click at [390, 265] on div "ต่อไป" at bounding box center [390, 266] width 30 height 13
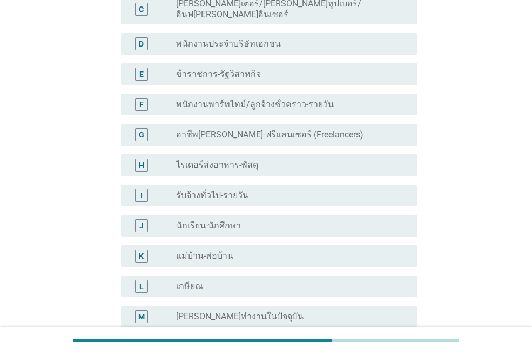
scroll to position [270, 0]
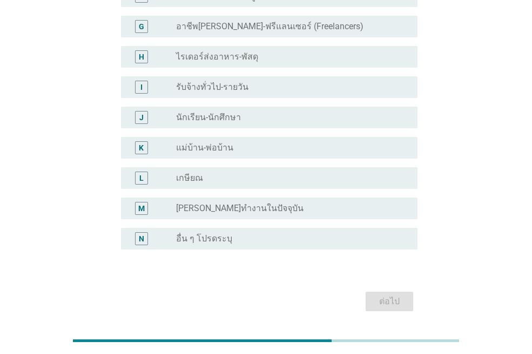
click at [334, 203] on div "radio_button_unchecked [PERSON_NAME]ทำงานในปัจจุบัน" at bounding box center [288, 208] width 224 height 11
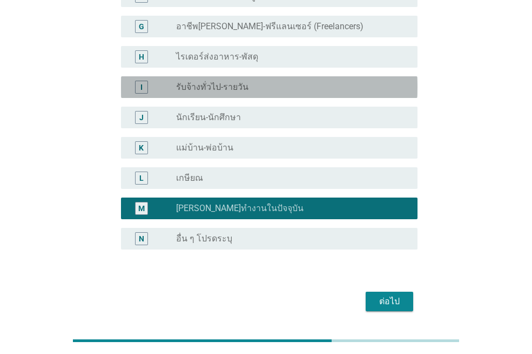
click at [330, 84] on div "radio_button_unchecked รับจ้างทั่วไป-รายวัน" at bounding box center [292, 87] width 233 height 13
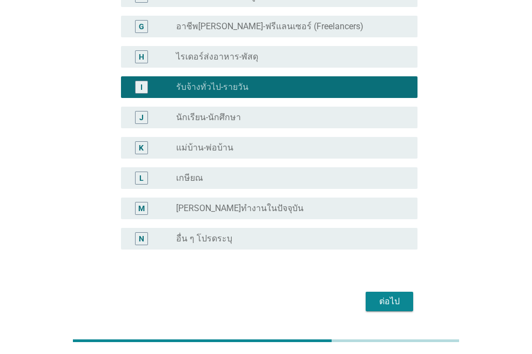
click at [392, 297] on div "ต่อไป" at bounding box center [390, 301] width 30 height 13
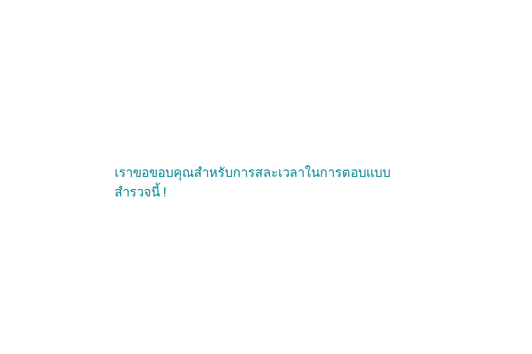
scroll to position [0, 0]
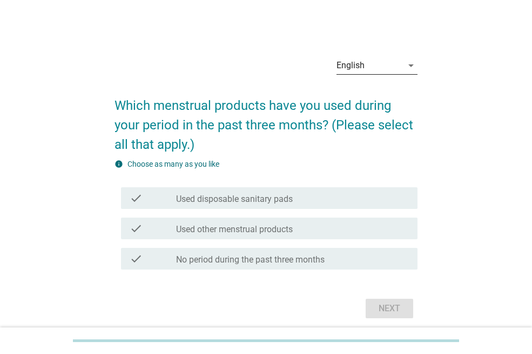
click at [397, 70] on div "English" at bounding box center [370, 65] width 66 height 17
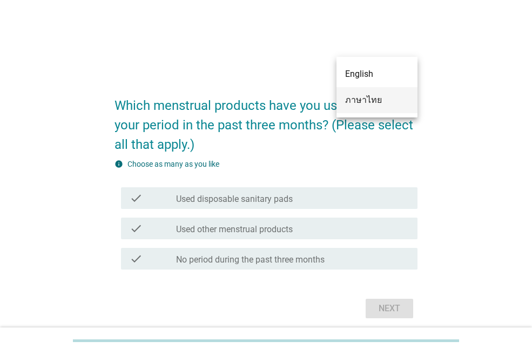
click at [395, 99] on div "ภาษาไทย" at bounding box center [377, 100] width 64 height 13
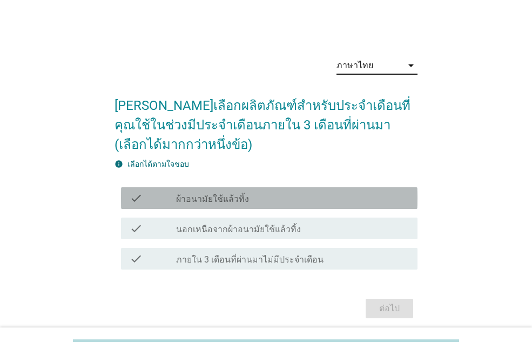
click at [214, 198] on label "ผ้าอนามัยใช้แล้วทิ้ง" at bounding box center [212, 199] width 73 height 11
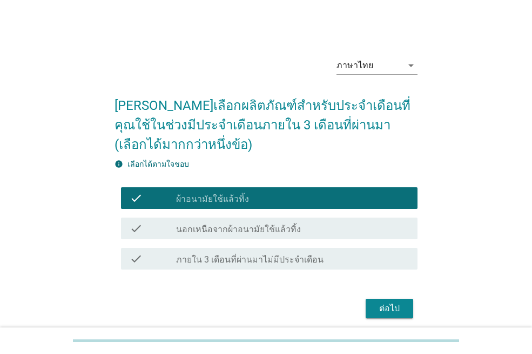
click at [368, 300] on button "ต่อไป" at bounding box center [390, 307] width 48 height 19
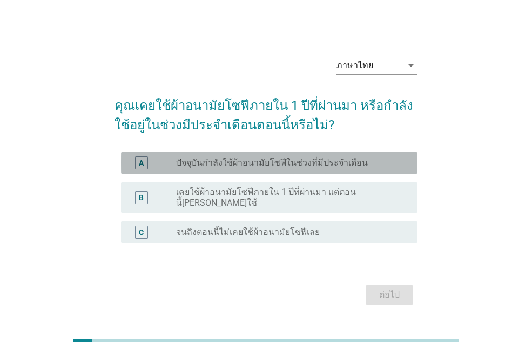
click at [309, 168] on label "ปัจจุบันกำลังใช้ผ้าอนามัยโซฟีในช่วงที่มีประจำเดือน" at bounding box center [272, 162] width 192 height 11
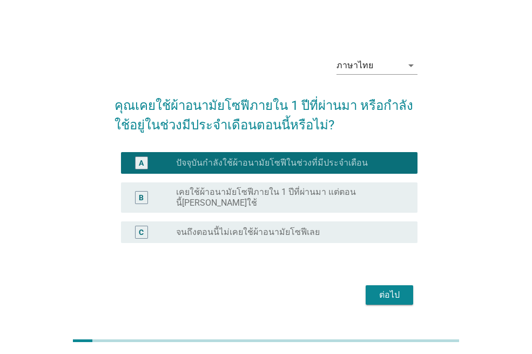
click at [389, 288] on div "ต่อไป" at bounding box center [390, 294] width 30 height 13
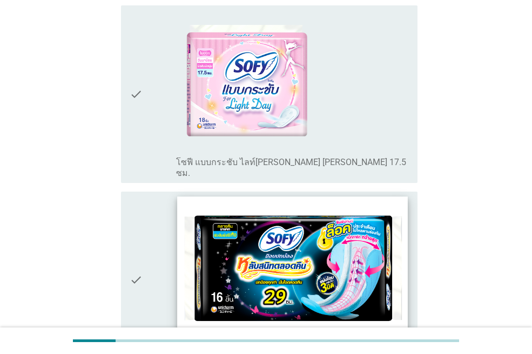
scroll to position [216, 0]
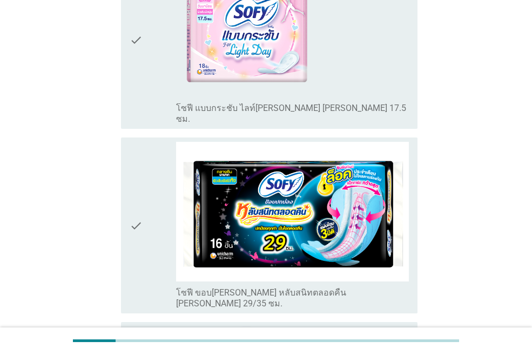
click at [261, 287] on label "โซฟี ขอบปกป้อง หลับสนิทตลอดคืน ซีรีส์ 29/35 ซม." at bounding box center [292, 298] width 233 height 22
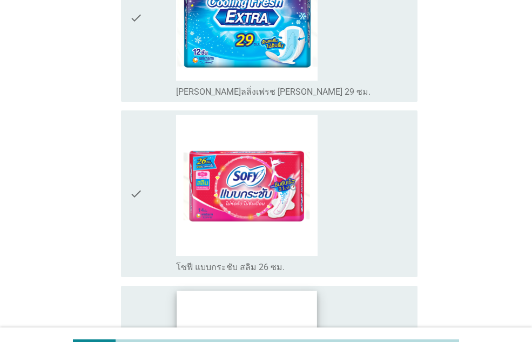
scroll to position [3600, 0]
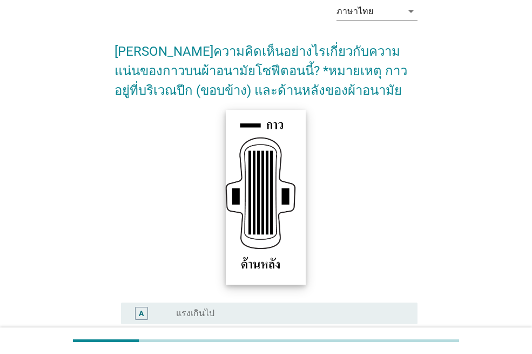
scroll to position [162, 0]
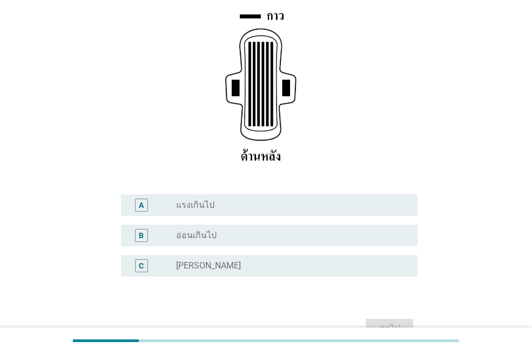
click at [298, 253] on div "C radio_button_unchecked ปกติ" at bounding box center [266, 265] width 303 height 30
click at [236, 271] on div "radio_button_unchecked ปกติ" at bounding box center [288, 265] width 224 height 11
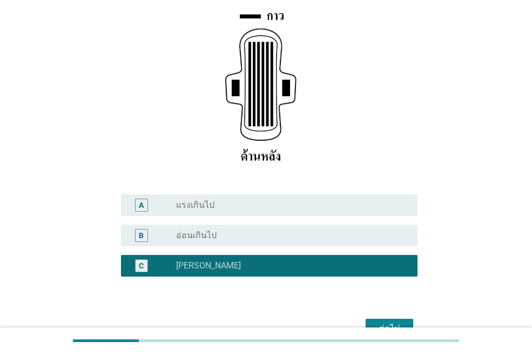
scroll to position [216, 0]
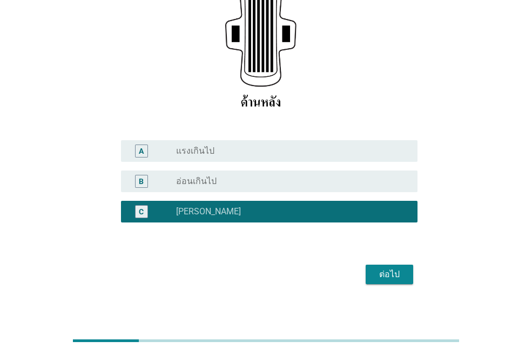
click at [406, 275] on button "ต่อไป" at bounding box center [390, 273] width 48 height 19
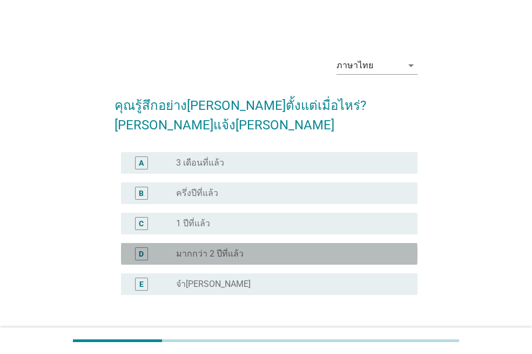
click at [317, 248] on div "radio_button_unchecked มากกว่า 2 ปีที่แล้ว" at bounding box center [288, 253] width 224 height 11
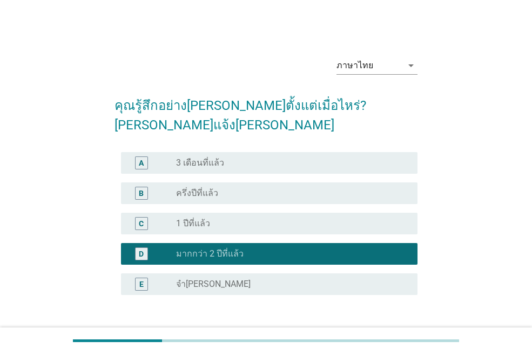
scroll to position [54, 0]
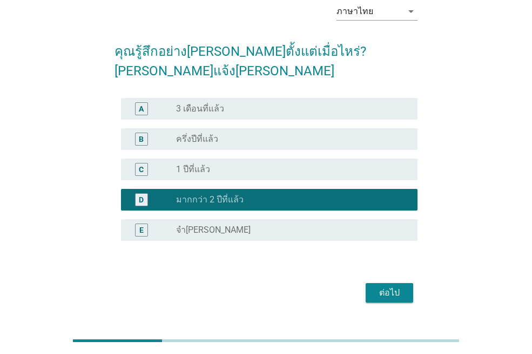
click at [402, 286] on div "ต่อไป" at bounding box center [390, 292] width 30 height 13
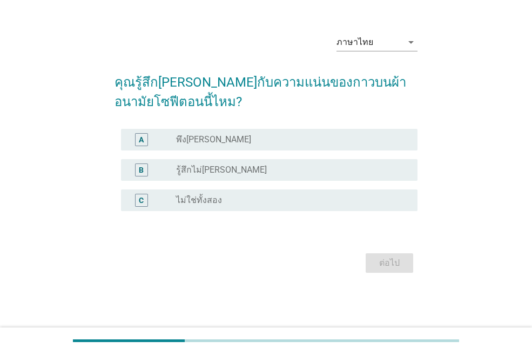
scroll to position [0, 0]
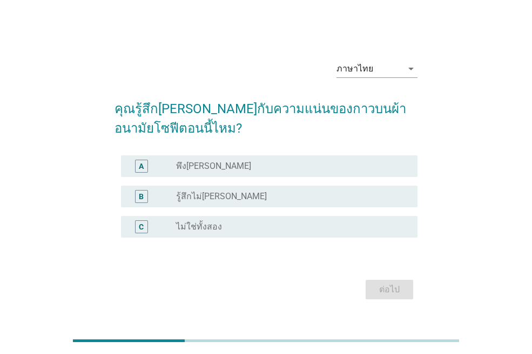
click at [317, 170] on div "radio_button_unchecked พึงพอใจ" at bounding box center [288, 166] width 224 height 11
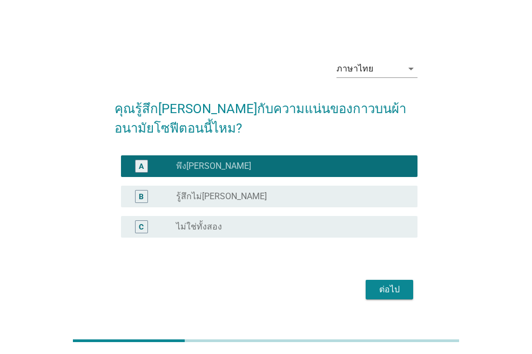
click at [377, 289] on div "ต่อไป" at bounding box center [390, 289] width 30 height 13
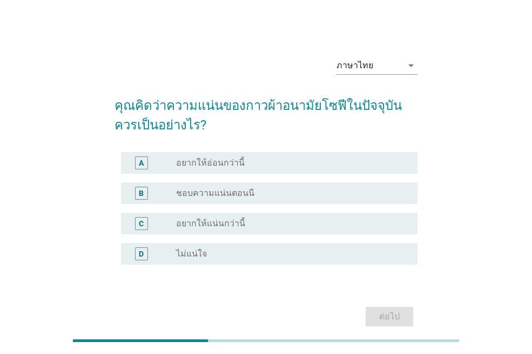
click at [314, 184] on div "B radio_button_unchecked ชอบความแน่นตอนนี" at bounding box center [269, 193] width 297 height 22
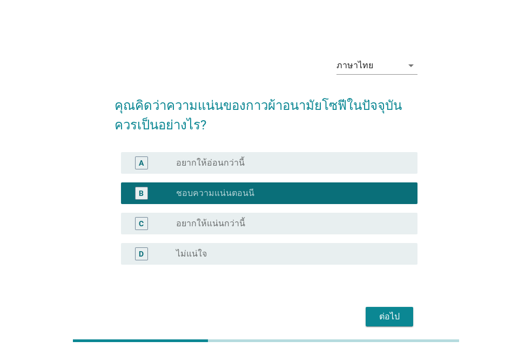
click at [375, 317] on div "ต่อไป" at bounding box center [390, 316] width 30 height 13
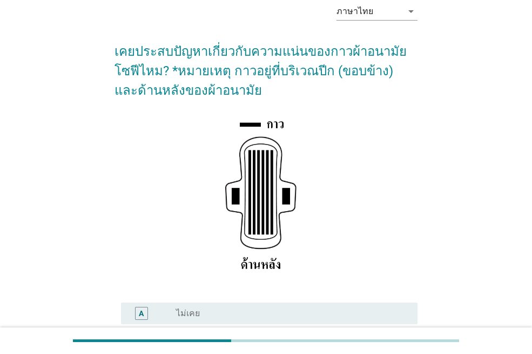
scroll to position [108, 0]
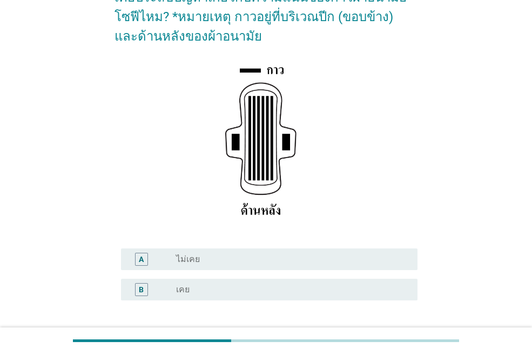
click at [335, 288] on div "radio_button_unchecked เคย" at bounding box center [288, 289] width 224 height 11
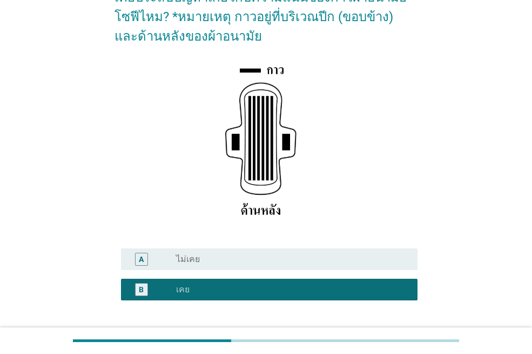
scroll to position [162, 0]
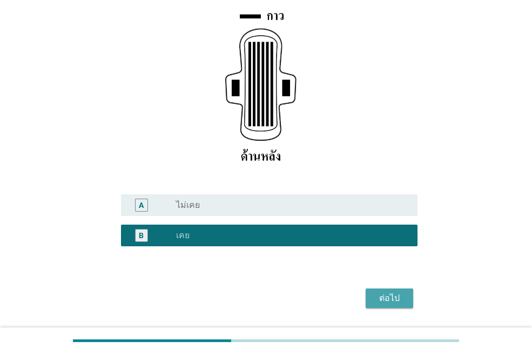
click at [390, 296] on div "ต่อไป" at bounding box center [390, 297] width 30 height 13
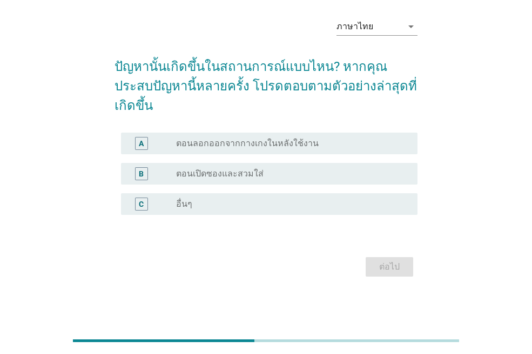
scroll to position [0, 0]
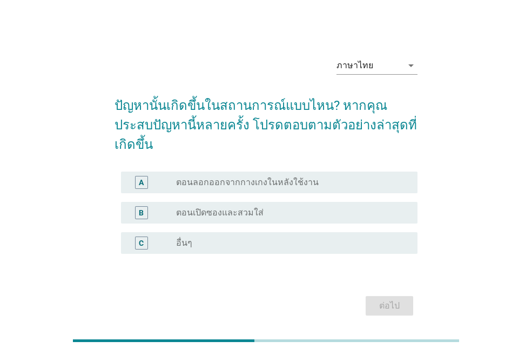
click at [354, 177] on div "radio_button_unchecked ตอนลอกออกจากกางเกงในหลังใช้งาน" at bounding box center [288, 182] width 224 height 11
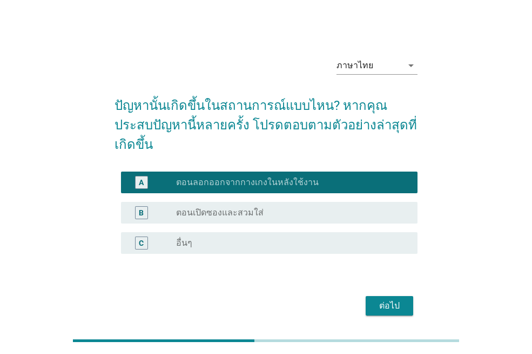
click at [401, 299] on div "ต่อไป" at bounding box center [390, 305] width 30 height 13
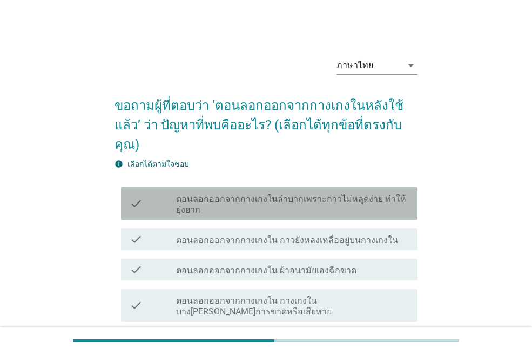
click at [363, 194] on label "ตอนลอกออกจากกางเกงในลำบากเพราะกาวไม่หลุดง่าย ทำให้ยุ่งยาก" at bounding box center [292, 205] width 233 height 22
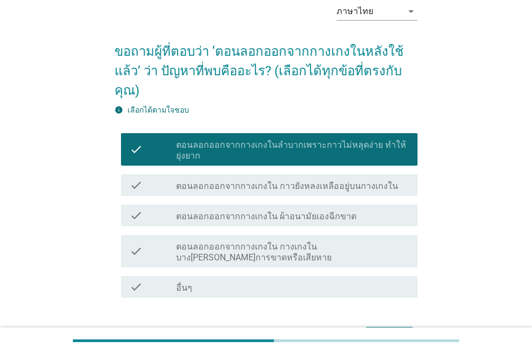
scroll to position [104, 0]
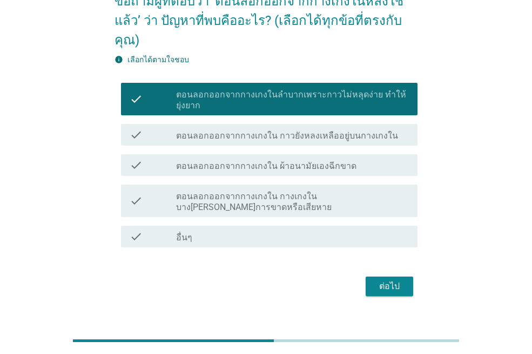
click at [394, 279] on div "ต่อไป" at bounding box center [390, 285] width 30 height 13
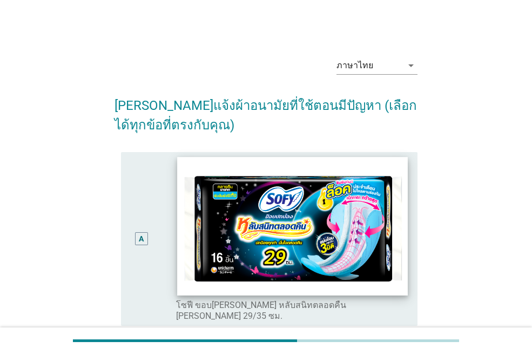
scroll to position [54, 0]
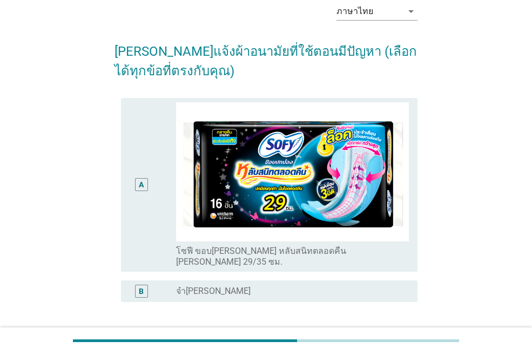
click at [306, 252] on label "โซฟี ขอบปกป้อง หลับสนิทตลอดคืน ซีรีส์ 29/35 ซม." at bounding box center [288, 256] width 224 height 22
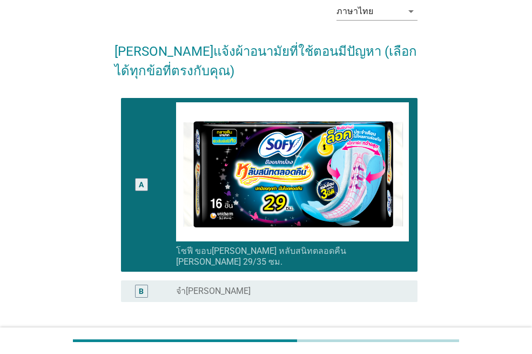
scroll to position [108, 0]
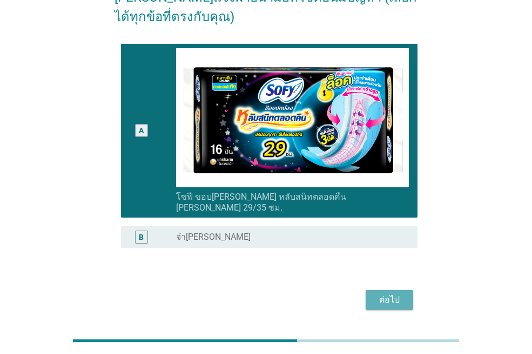
click at [393, 293] on div "ต่อไป" at bounding box center [390, 299] width 30 height 13
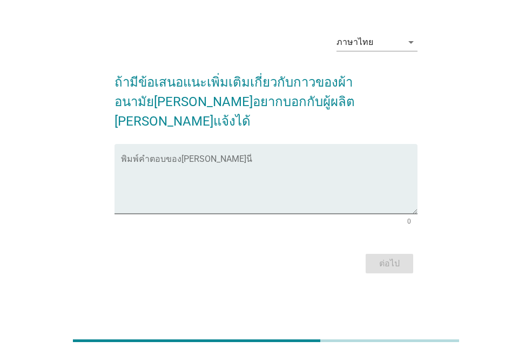
scroll to position [0, 0]
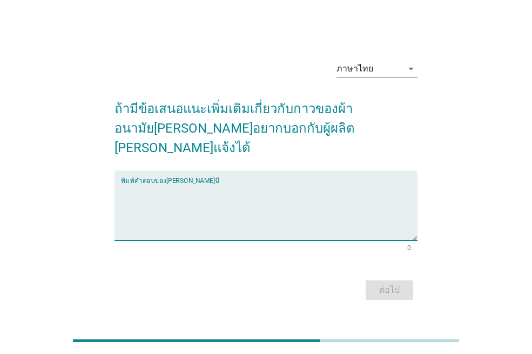
click at [229, 221] on textarea "พิมพ์คำตอบของคุณ ที่นี่" at bounding box center [269, 211] width 297 height 57
type textarea "ไม่มี"
click at [378, 283] on div "ต่อไป" at bounding box center [390, 289] width 30 height 13
